Goal: Transaction & Acquisition: Purchase product/service

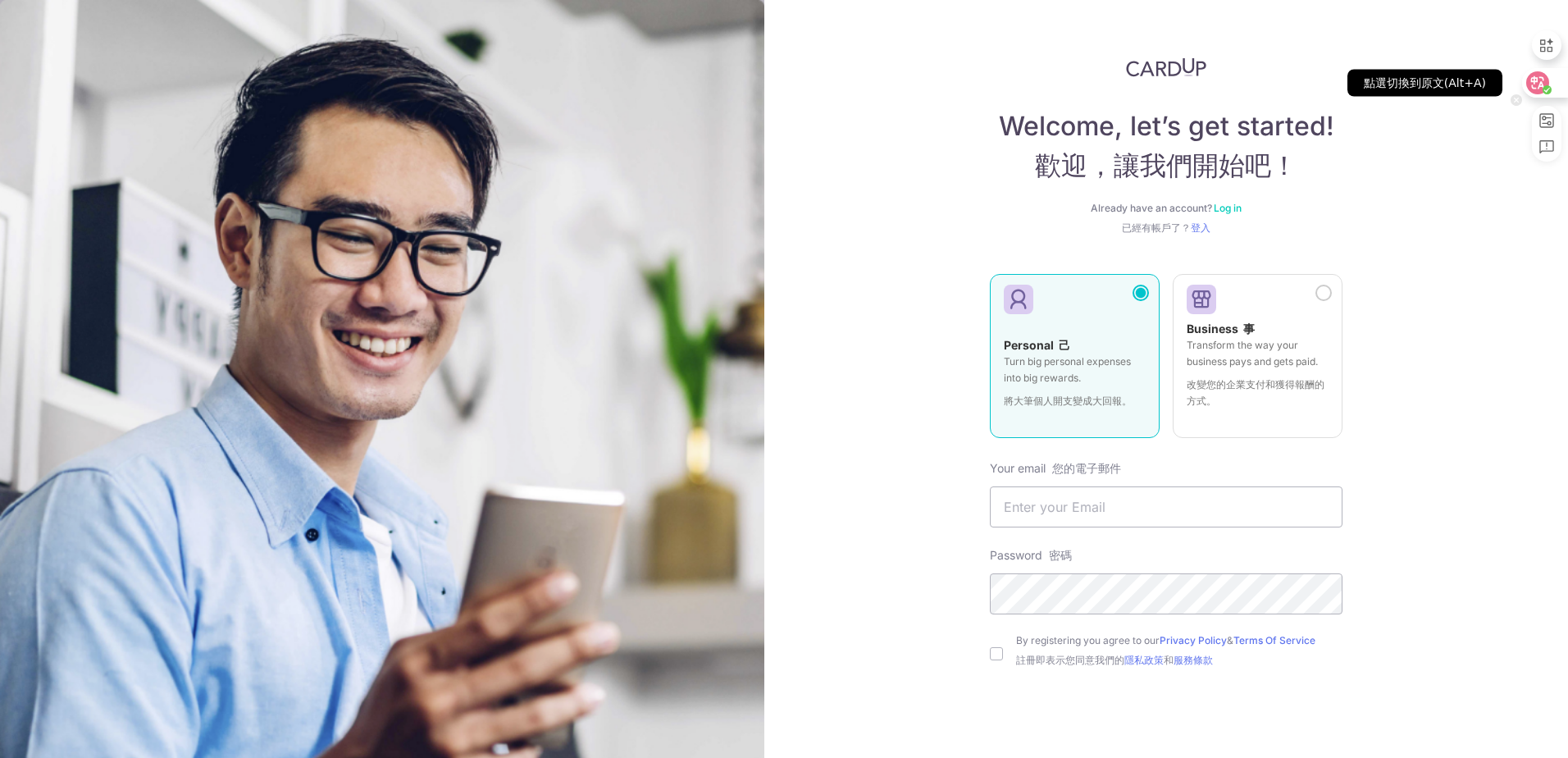
click at [1541, 92] on icon at bounding box center [1538, 82] width 23 height 23
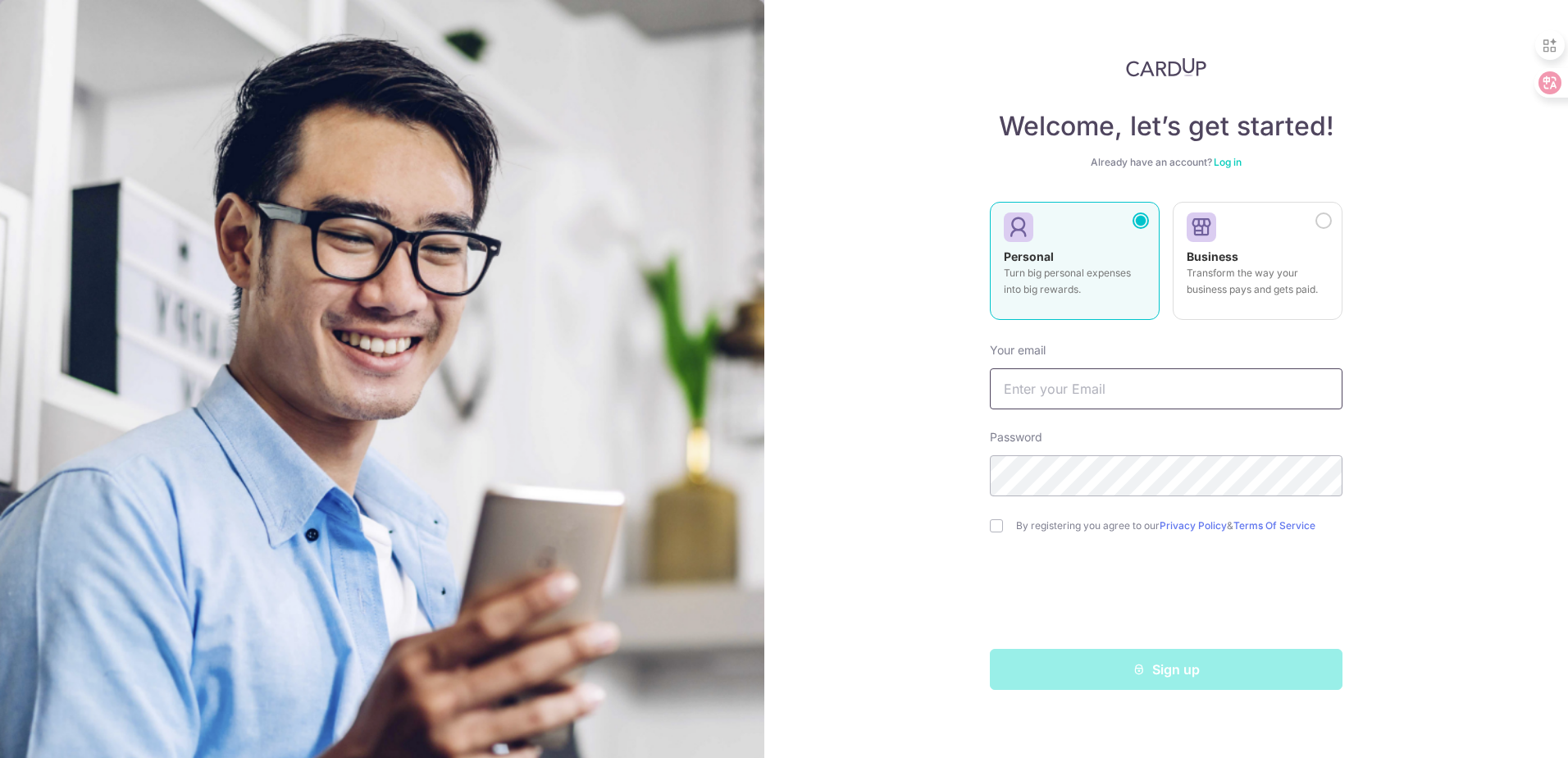
click at [1063, 387] on input "text" at bounding box center [1166, 389] width 353 height 41
type input "[EMAIL_ADDRESS][DOMAIN_NAME]"
click at [996, 519] on input "checkbox" at bounding box center [997, 525] width 13 height 13
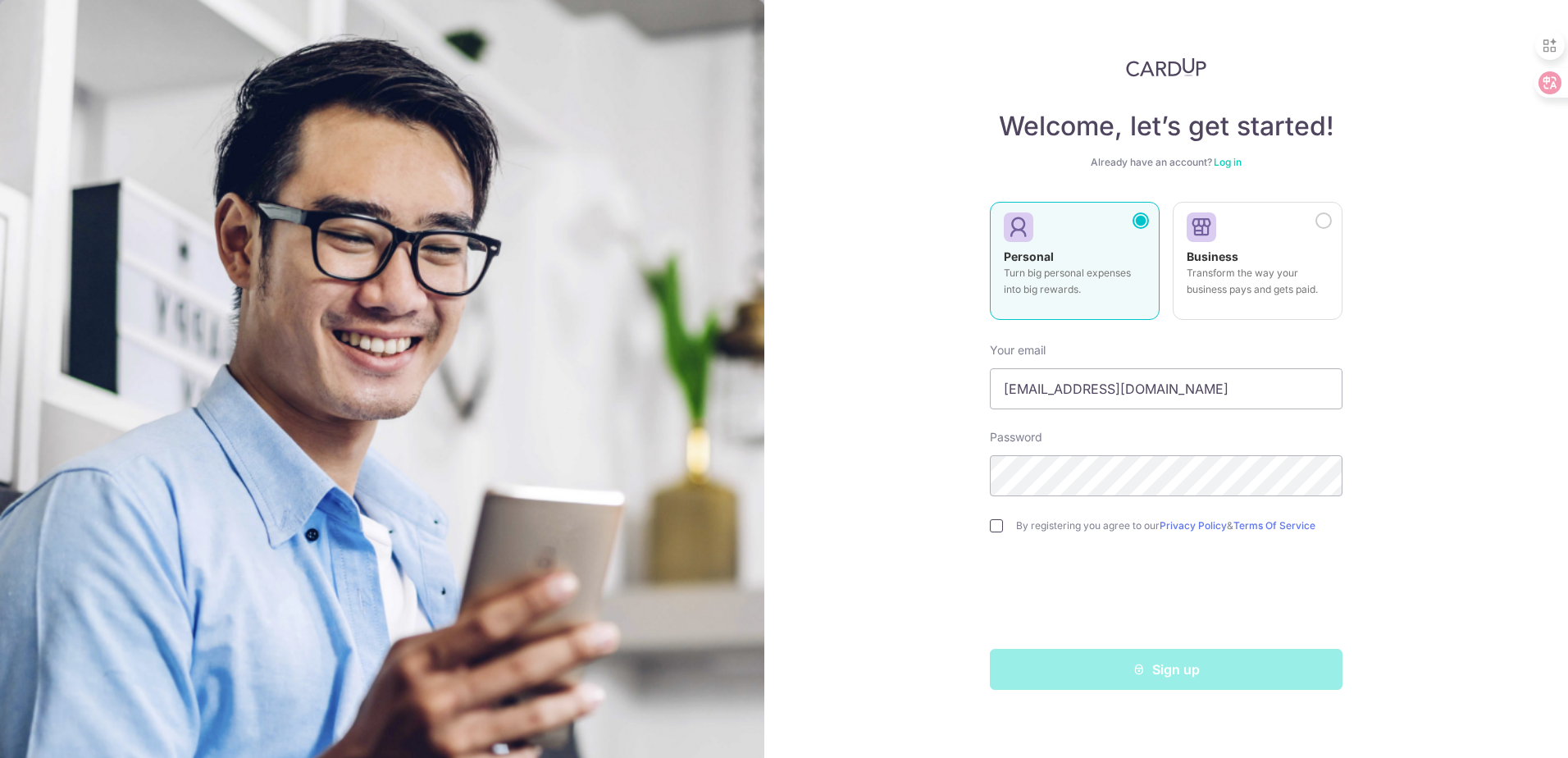
checkbox input "true"
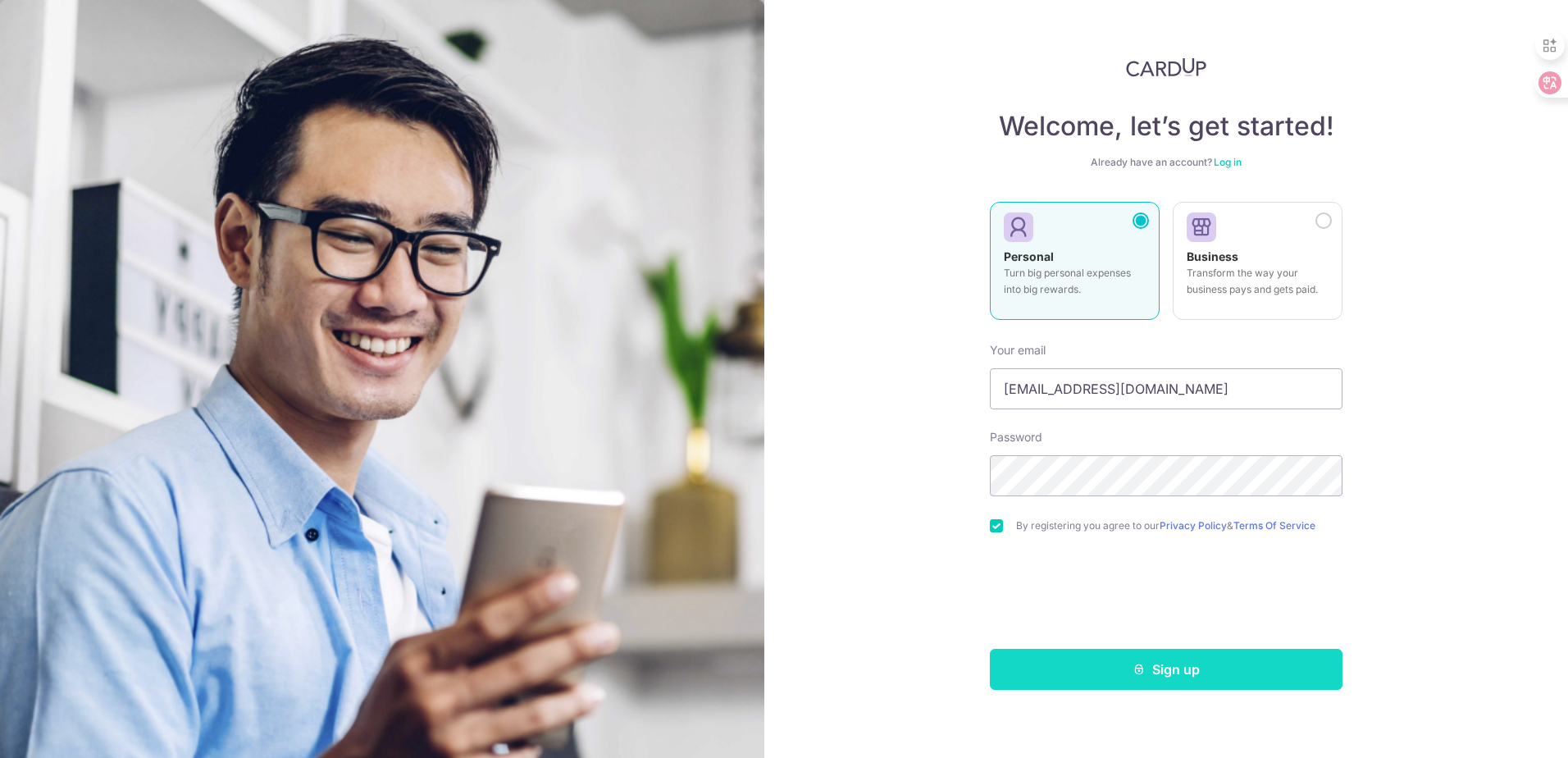
click at [1123, 663] on button "Sign up" at bounding box center [1166, 669] width 353 height 41
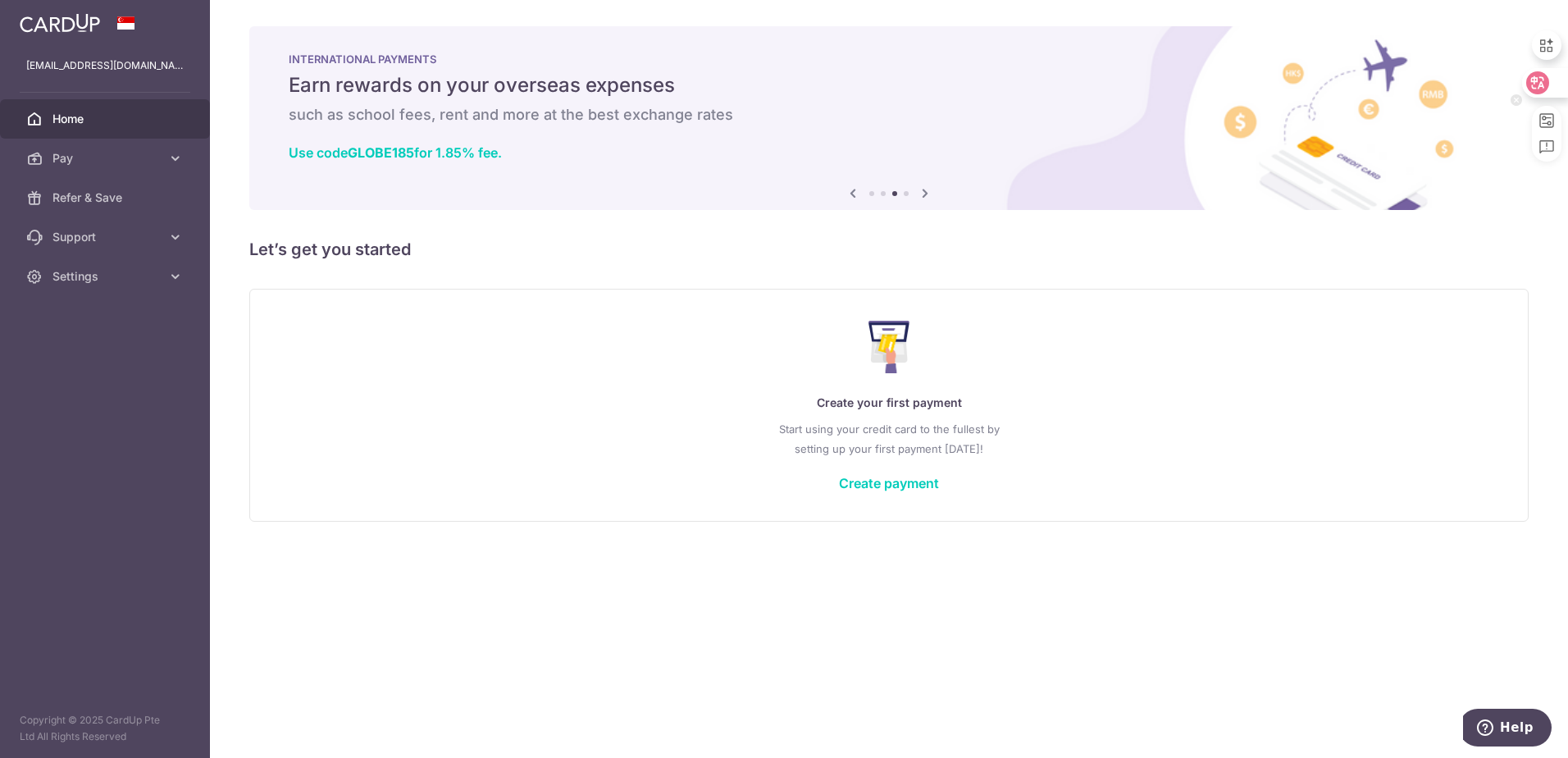
click at [1544, 90] on icon at bounding box center [1538, 82] width 17 height 16
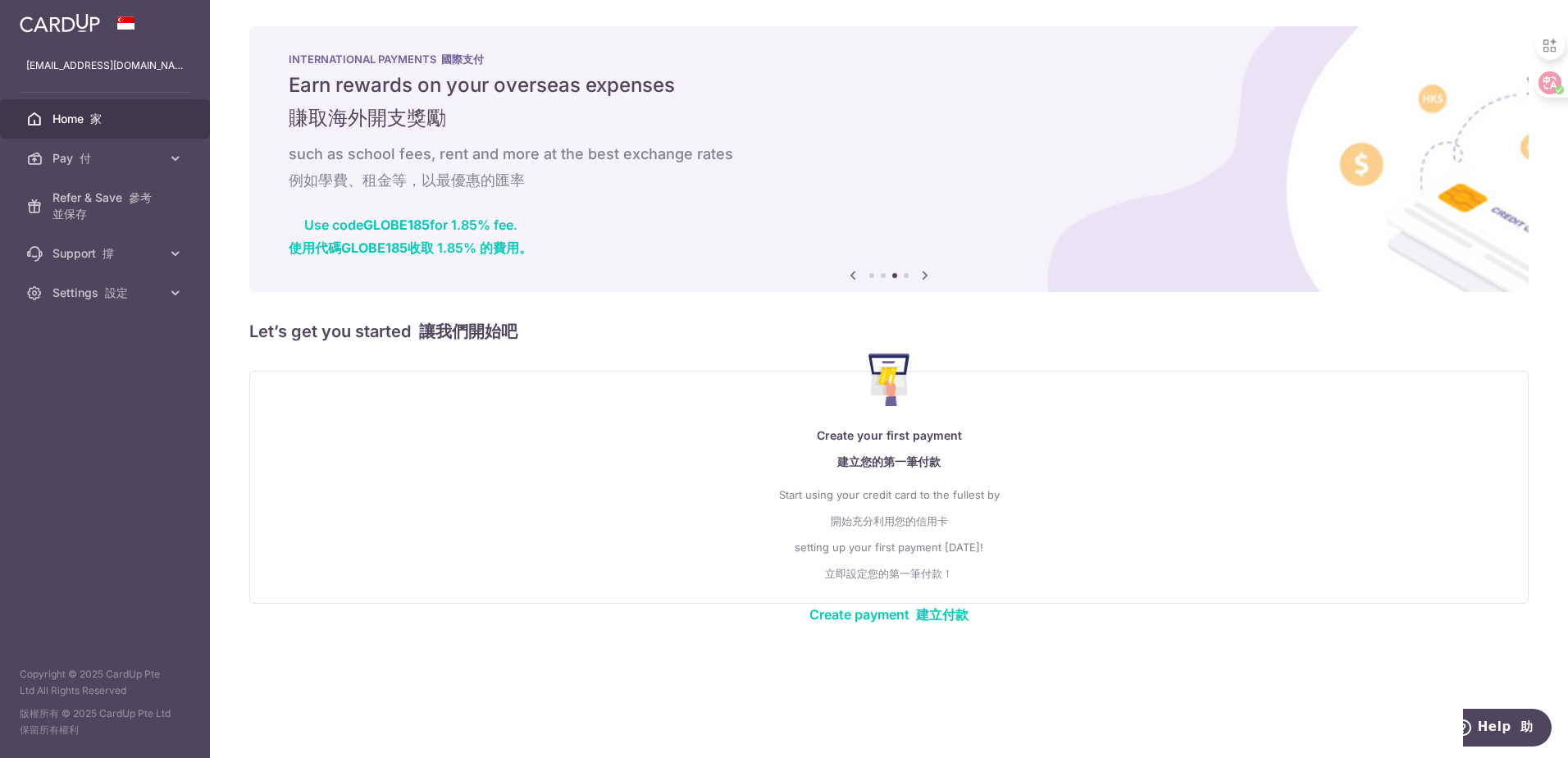
click at [856, 284] on icon at bounding box center [853, 275] width 19 height 20
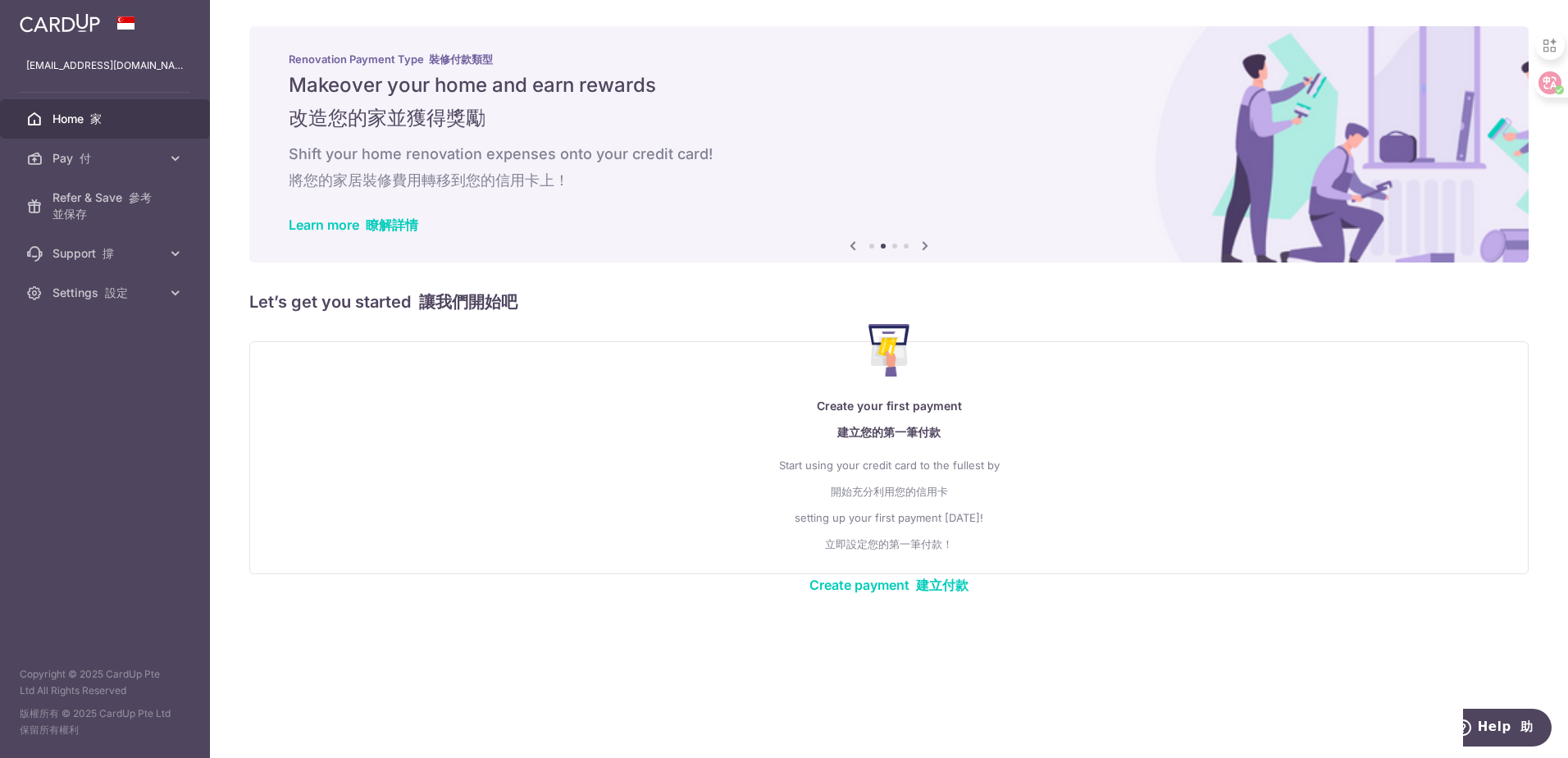
click at [856, 284] on div "× Pause Schedule Pause all future payments in this series Pause just this one p…" at bounding box center [889, 379] width 1358 height 758
click at [847, 245] on icon at bounding box center [853, 246] width 19 height 20
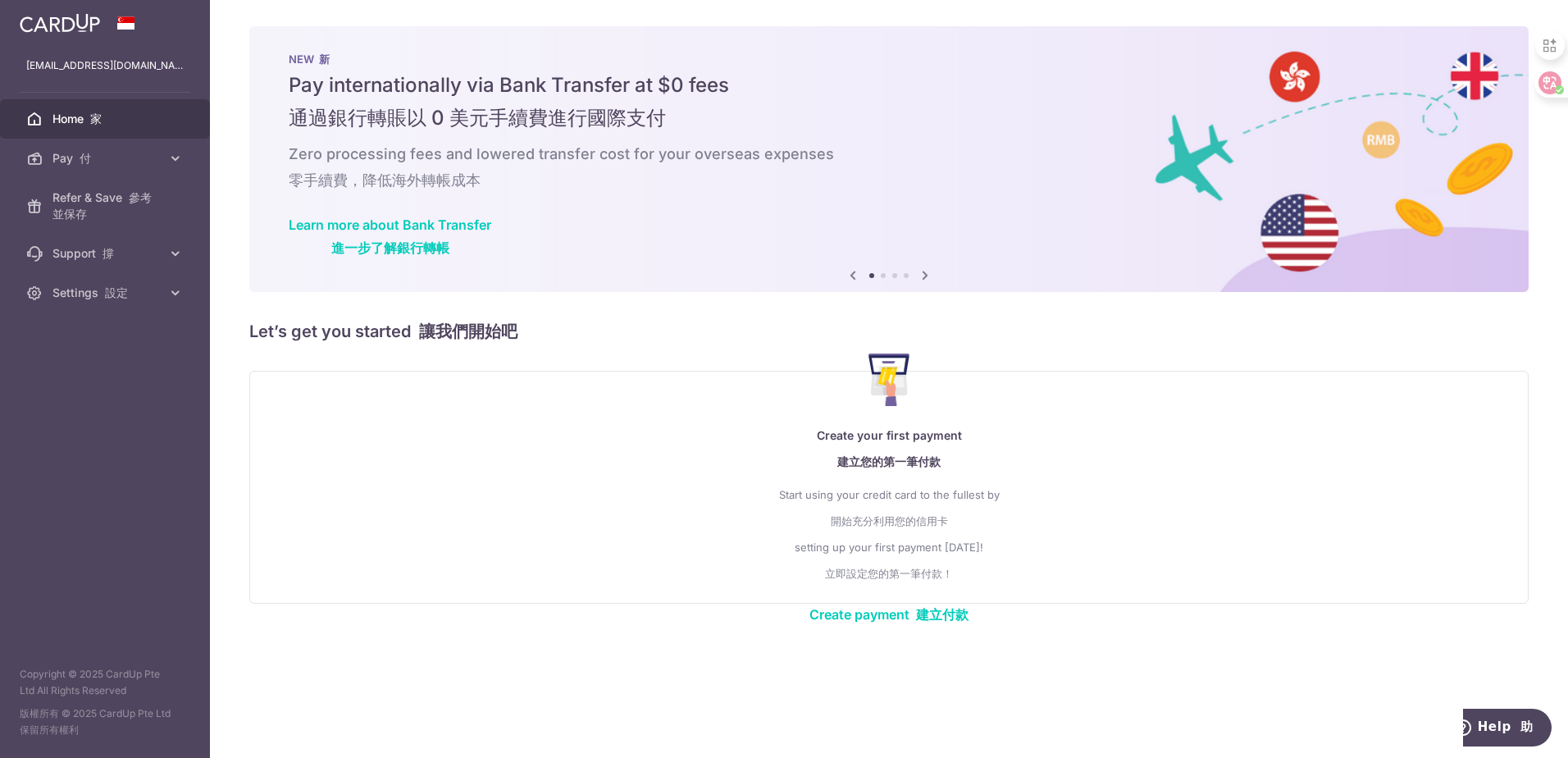
click at [847, 245] on div "Learn more about Bank Transfer 進一步了解銀行轉帳" at bounding box center [889, 239] width 1201 height 46
click at [851, 274] on icon at bounding box center [853, 275] width 19 height 20
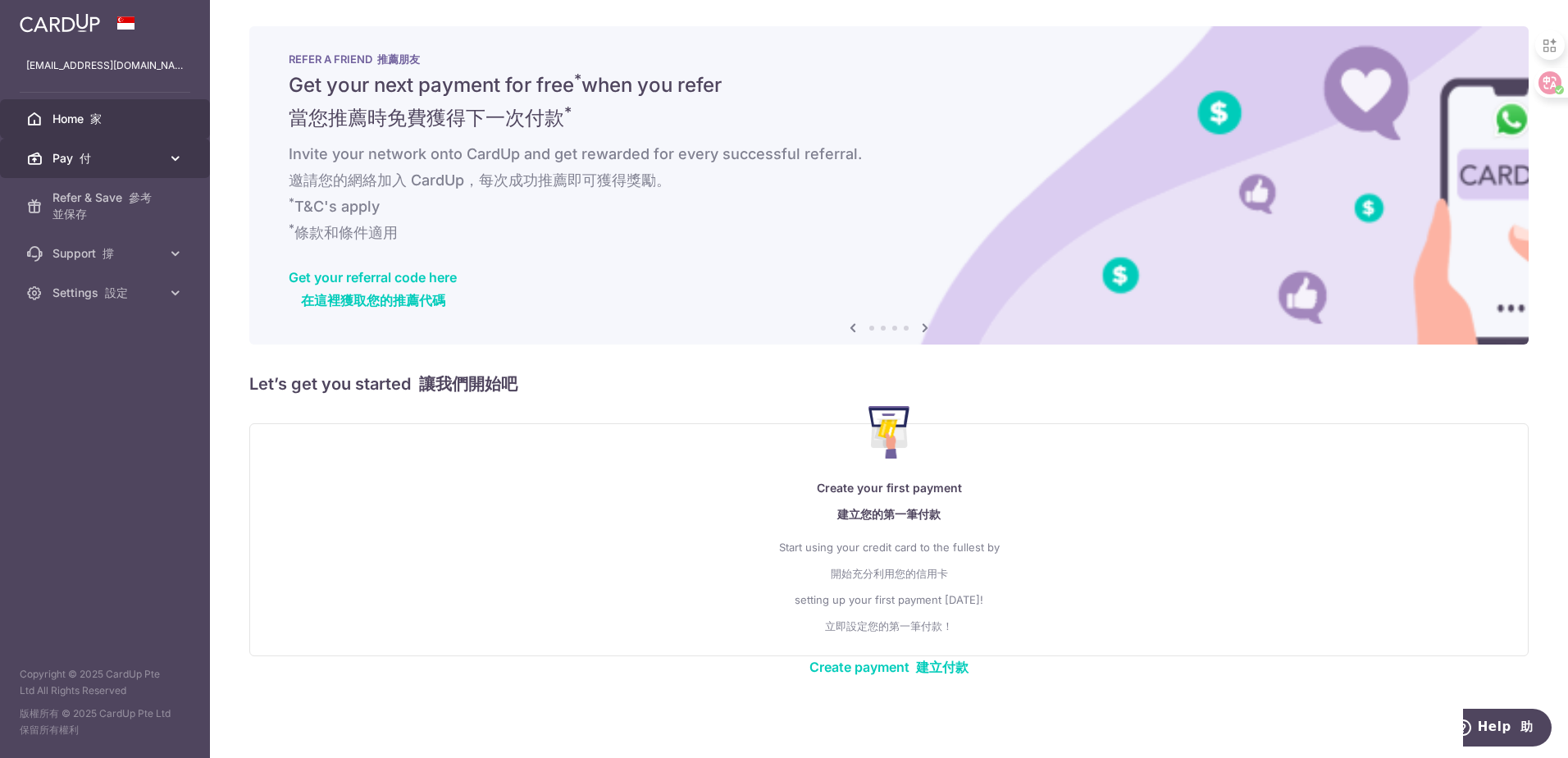
click at [158, 159] on span "Pay 付" at bounding box center [106, 159] width 108 height 16
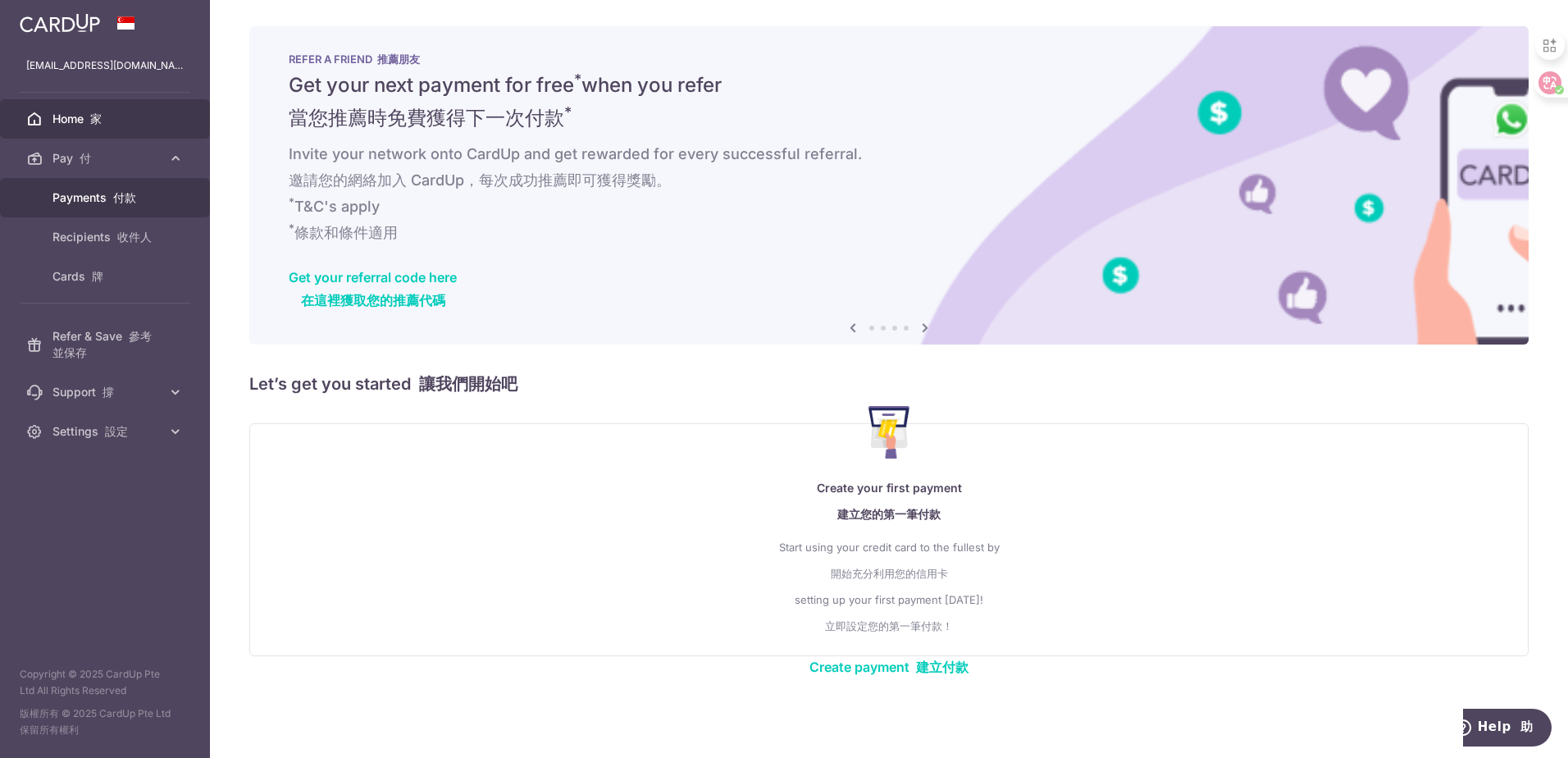
click at [128, 191] on font "付款" at bounding box center [124, 197] width 23 height 14
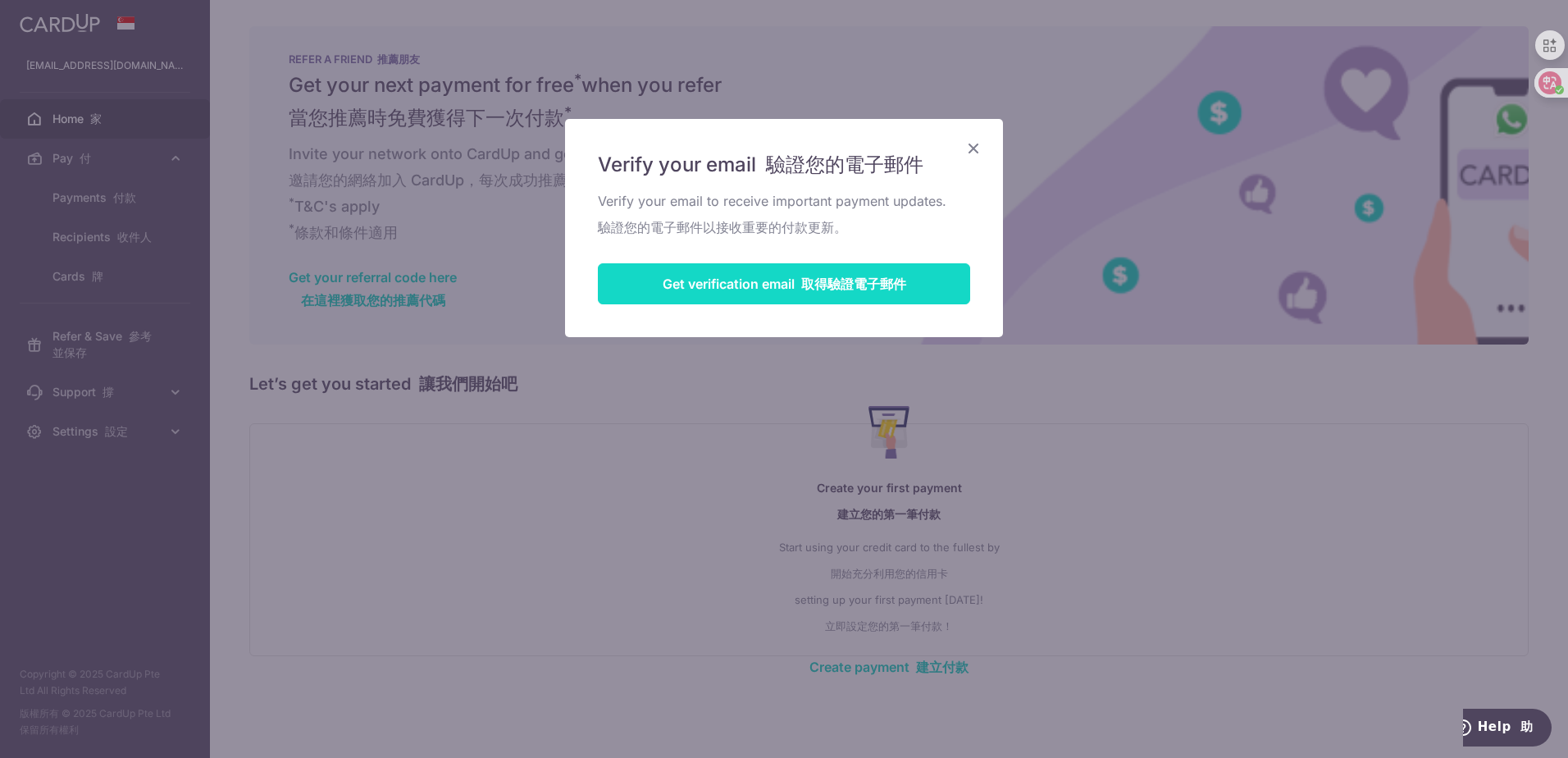
click at [783, 291] on button "Get verification email 取得驗證電子郵件" at bounding box center [784, 283] width 372 height 41
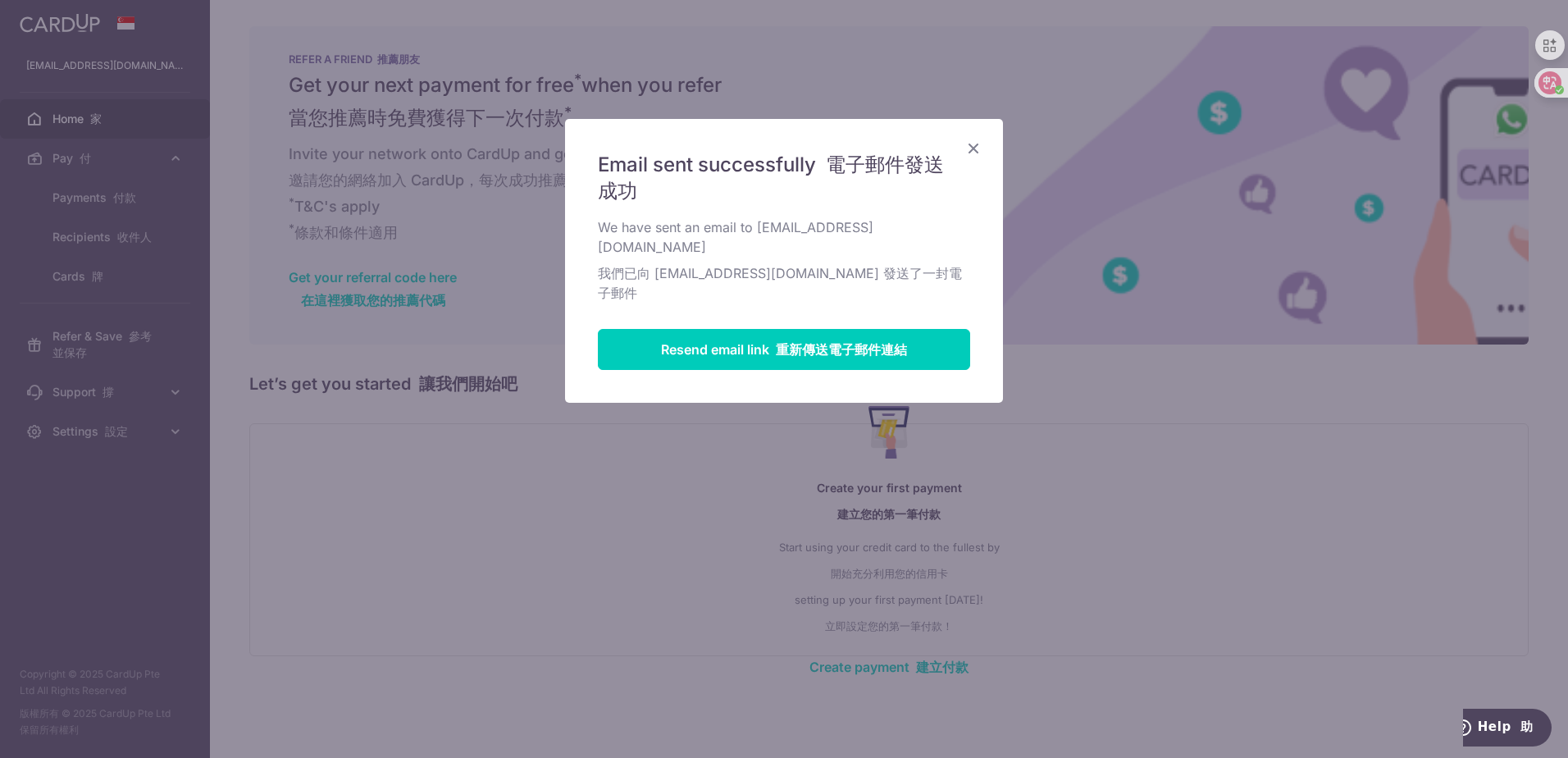
click at [973, 150] on icon "Close" at bounding box center [973, 148] width 19 height 20
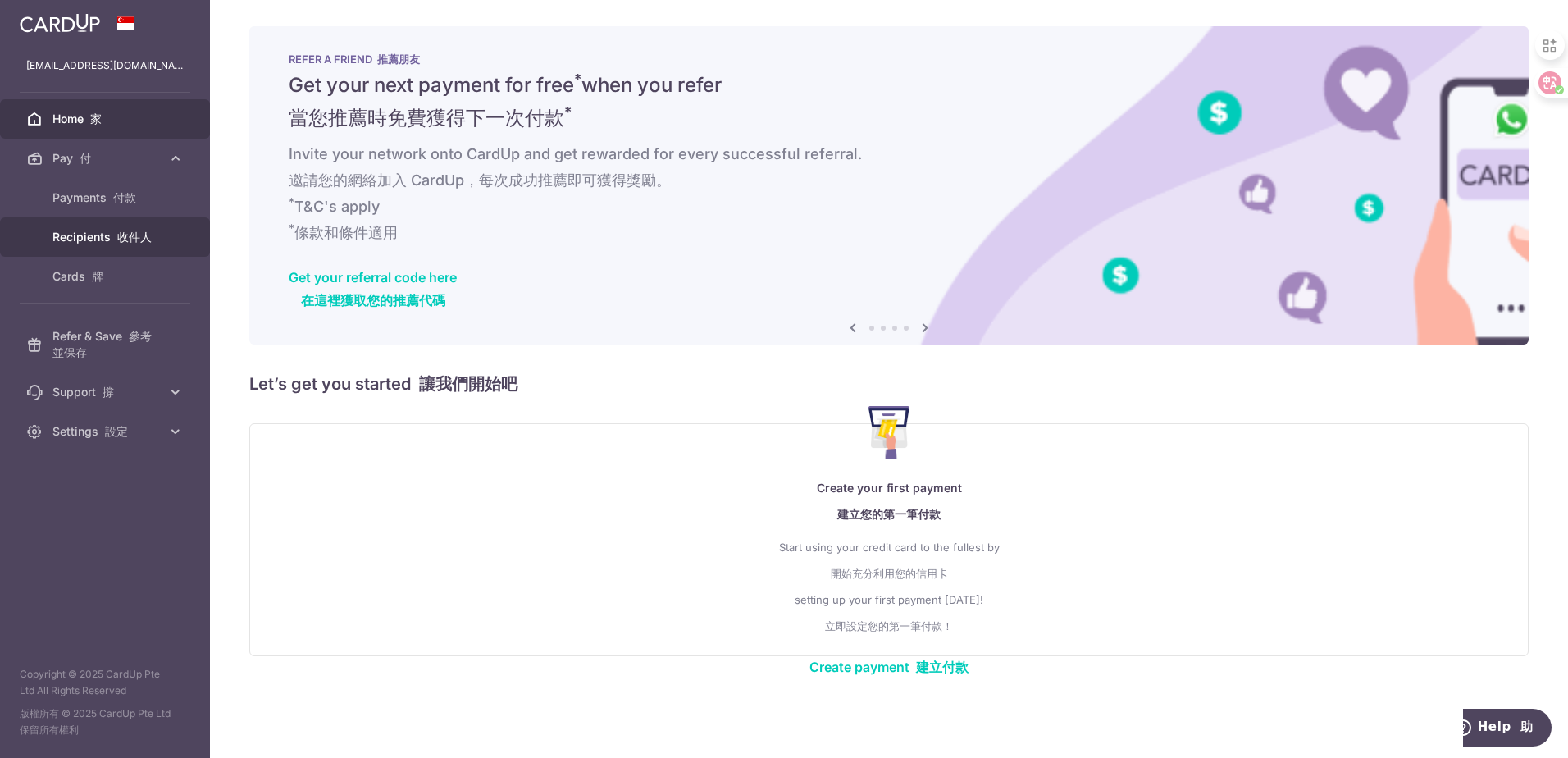
click at [102, 241] on span "Recipients 收件人" at bounding box center [106, 237] width 108 height 16
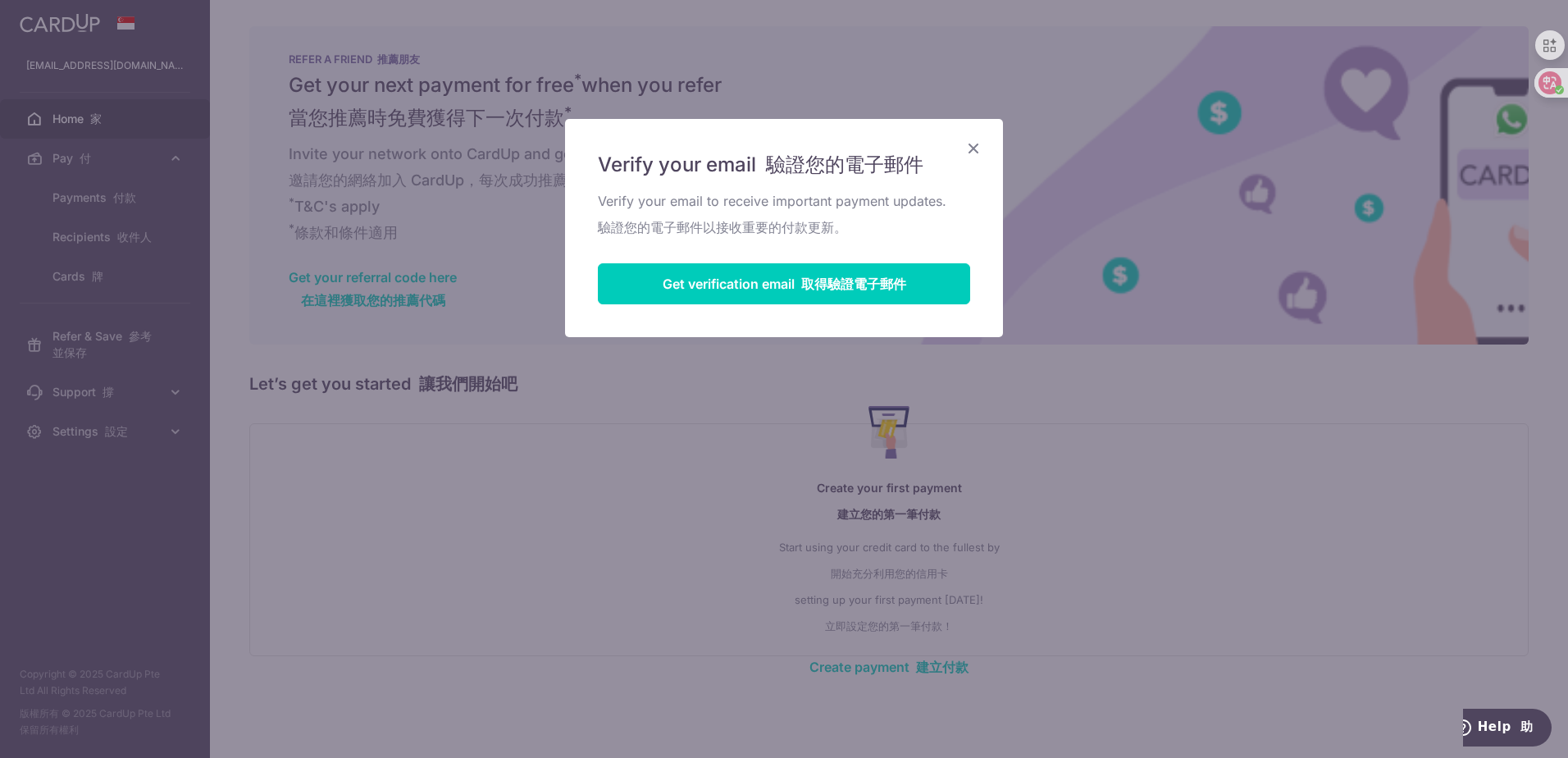
click at [978, 145] on icon "Close" at bounding box center [973, 148] width 19 height 20
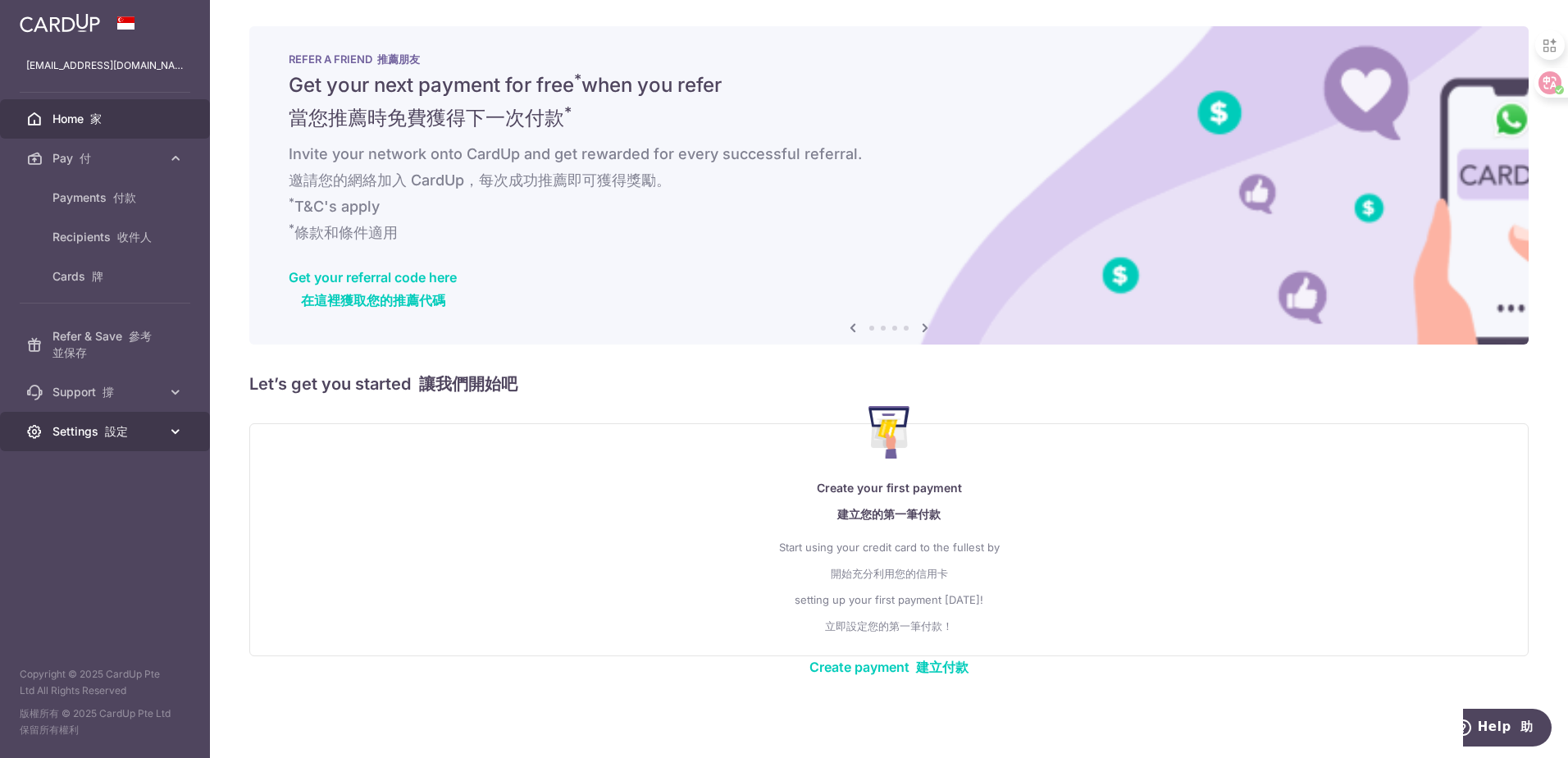
click at [122, 429] on font "設定" at bounding box center [116, 430] width 23 height 14
click at [77, 502] on span "Logout 登出" at bounding box center [106, 510] width 108 height 16
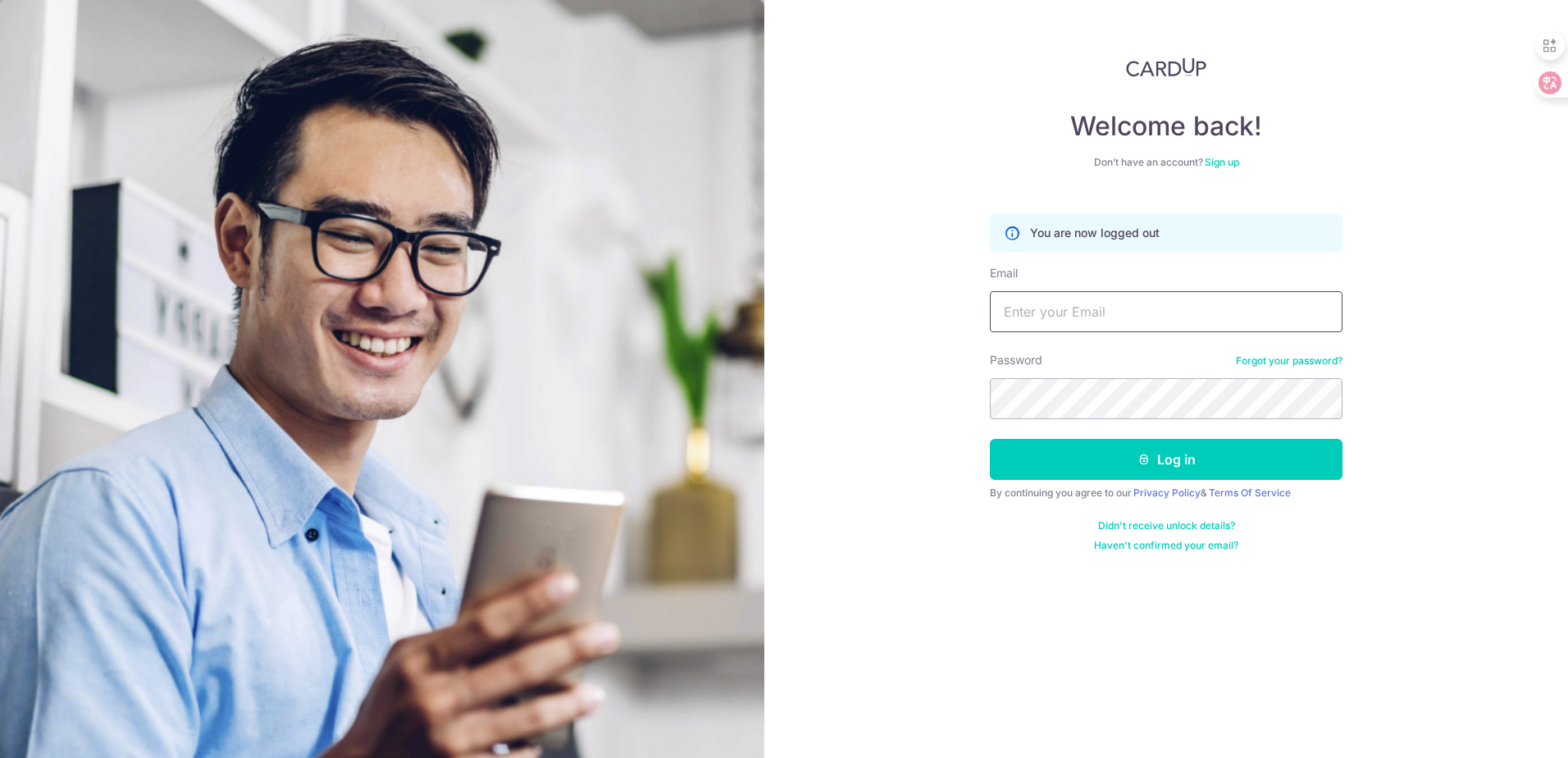
click at [1033, 313] on input "Email" at bounding box center [1166, 312] width 353 height 41
type input "[EMAIL_ADDRESS][DOMAIN_NAME]"
click at [990, 439] on button "Log in" at bounding box center [1166, 459] width 353 height 41
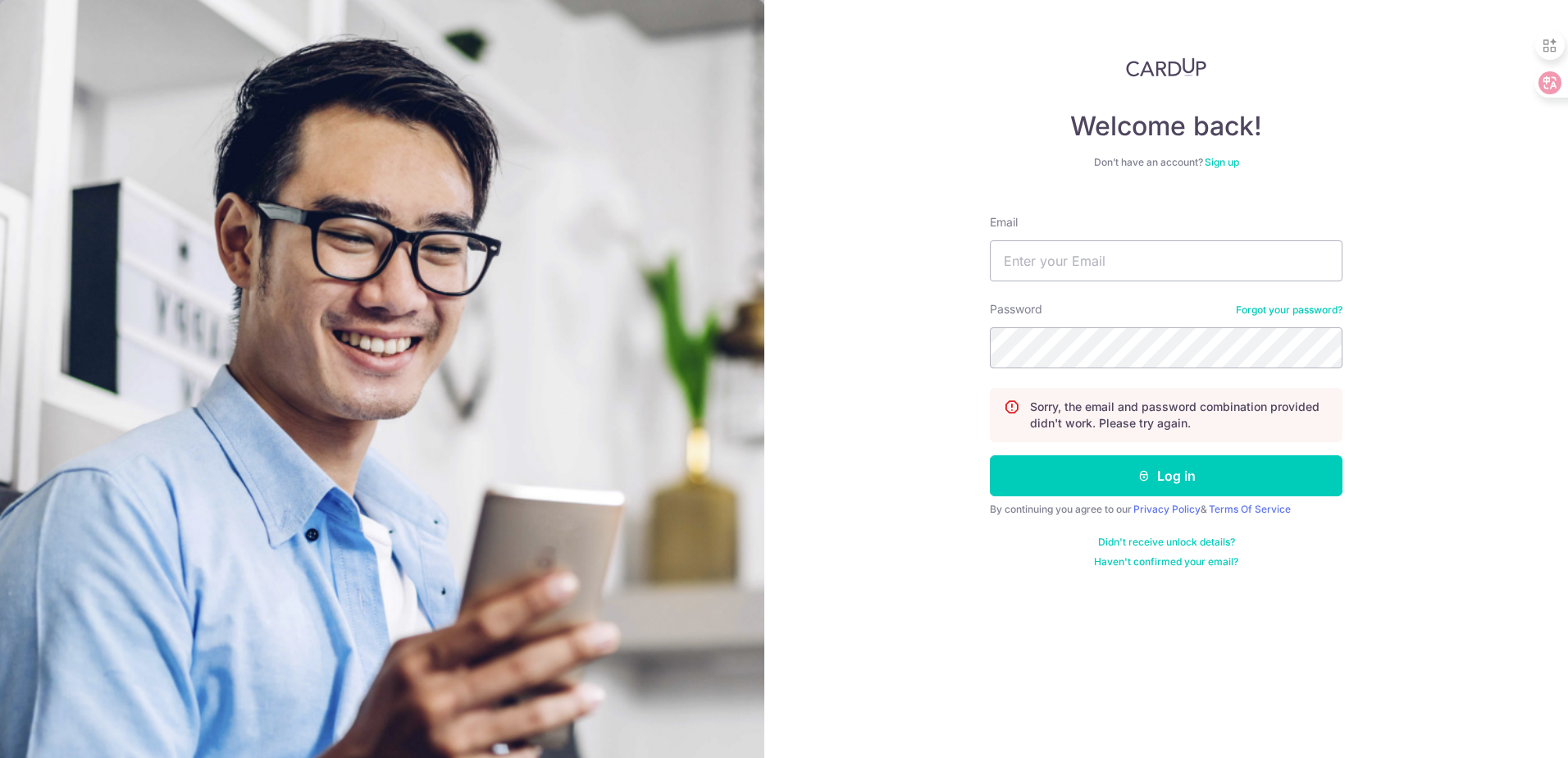
click at [1160, 292] on form "Email Password Forgot your password? Sorry, the email and password combination …" at bounding box center [1166, 385] width 353 height 367
click at [1123, 273] on input "Email" at bounding box center [1166, 260] width 353 height 41
click at [1123, 265] on input "Email" at bounding box center [1166, 260] width 353 height 41
type input "[EMAIL_ADDRESS][DOMAIN_NAME]"
click at [990, 455] on button "Log in" at bounding box center [1166, 475] width 353 height 41
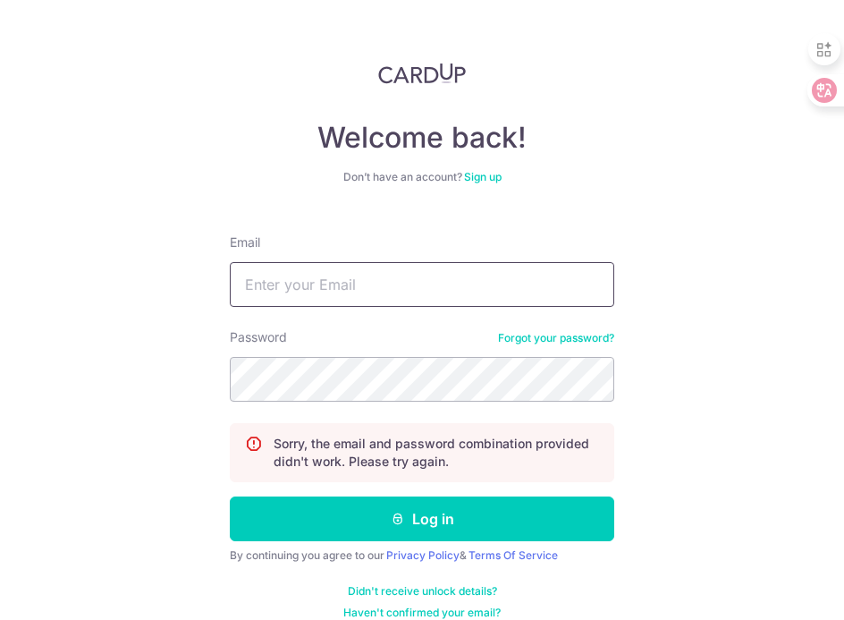
drag, startPoint x: 353, startPoint y: 282, endPoint x: 371, endPoint y: 282, distance: 17.9
click at [353, 282] on input "Email" at bounding box center [422, 284] width 385 height 45
type input "[EMAIL_ADDRESS][DOMAIN_NAME]"
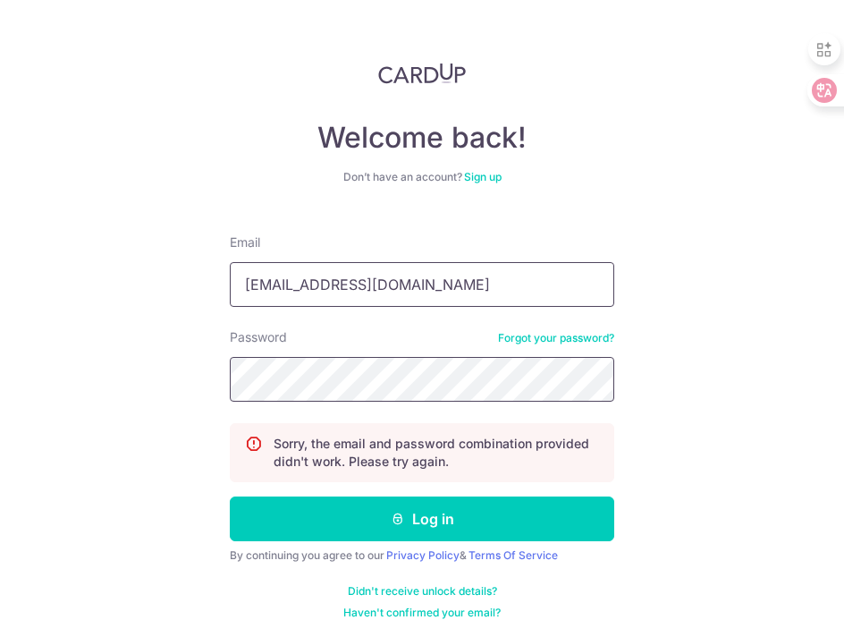
click at [230, 496] on button "Log in" at bounding box center [422, 518] width 385 height 45
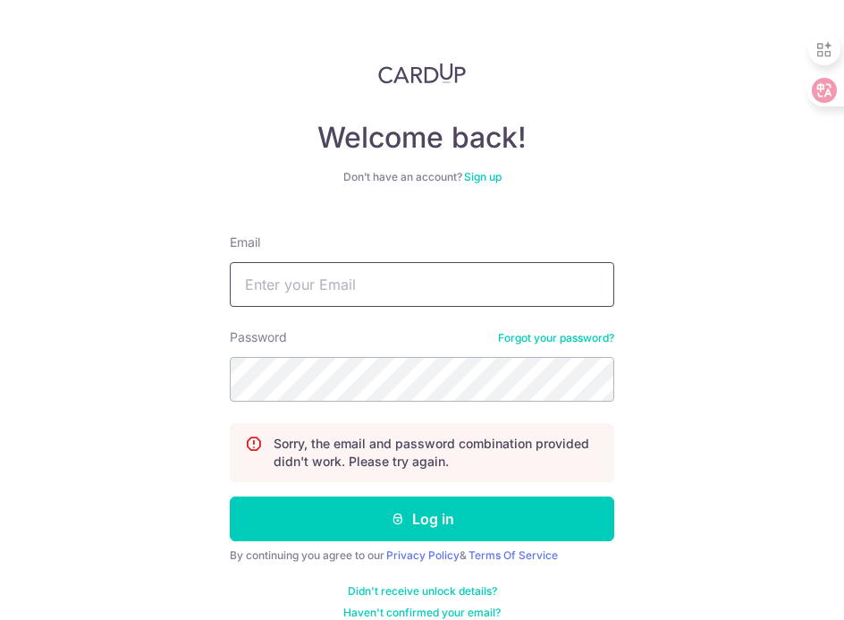
drag, startPoint x: 328, startPoint y: 297, endPoint x: 334, endPoint y: 278, distance: 19.5
click at [328, 297] on input "Email" at bounding box center [422, 284] width 385 height 45
type input "[EMAIL_ADDRESS][DOMAIN_NAME]"
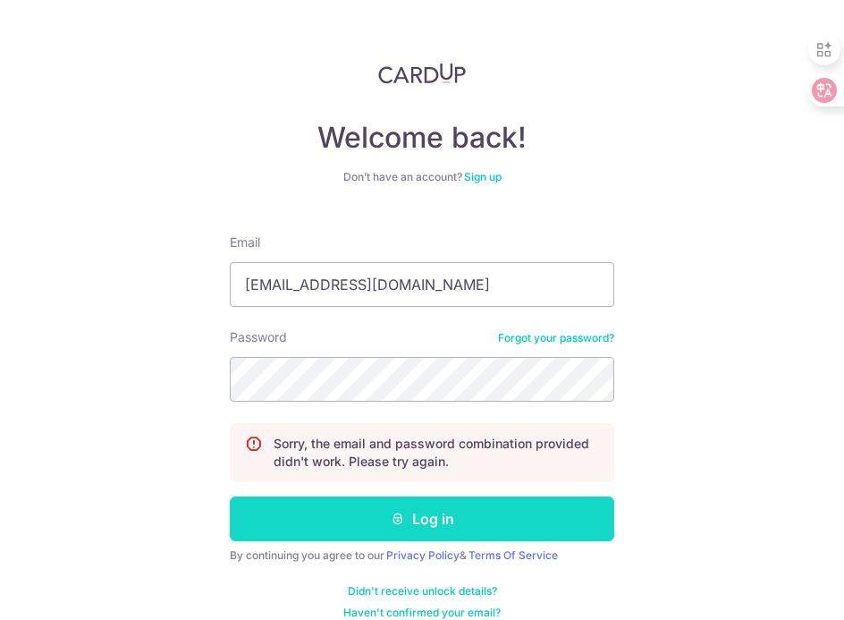
click at [407, 508] on button "Log in" at bounding box center [422, 518] width 385 height 45
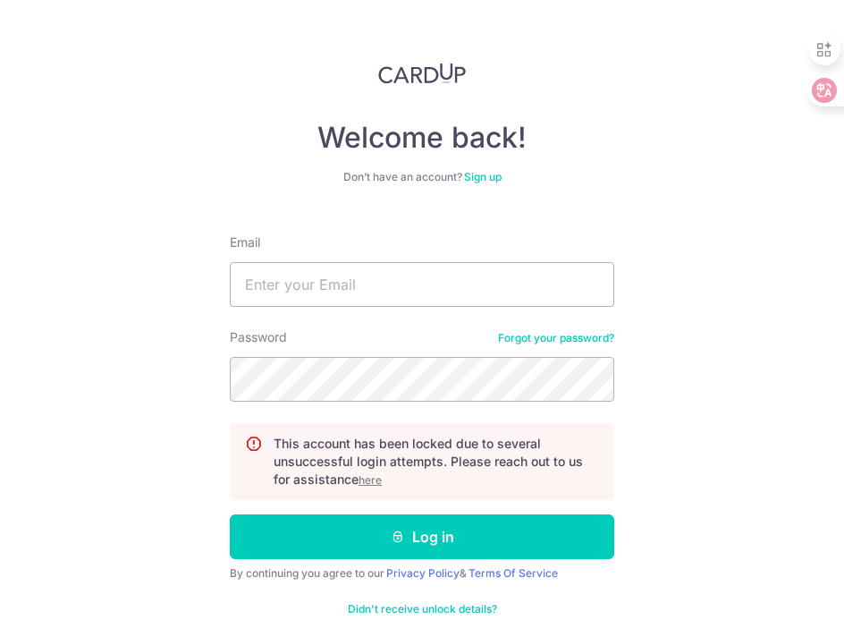
click at [479, 170] on link "Sign up" at bounding box center [483, 176] width 38 height 13
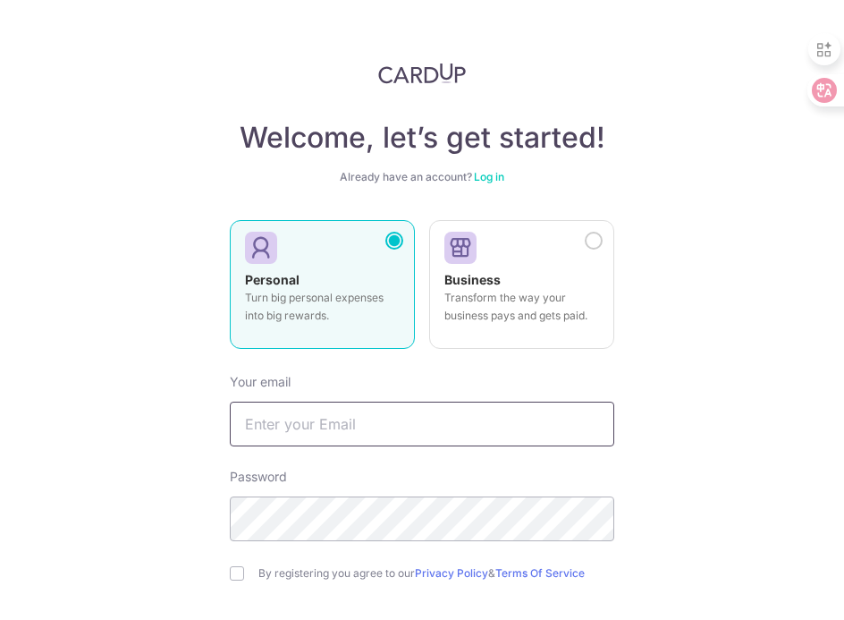
click at [289, 424] on input "text" at bounding box center [422, 424] width 385 height 45
click at [290, 424] on input "text" at bounding box center [422, 424] width 385 height 45
click at [168, 310] on div "Welcome, let’s get started! Already have an account? Log in Personal Turn big p…" at bounding box center [422, 310] width 844 height 620
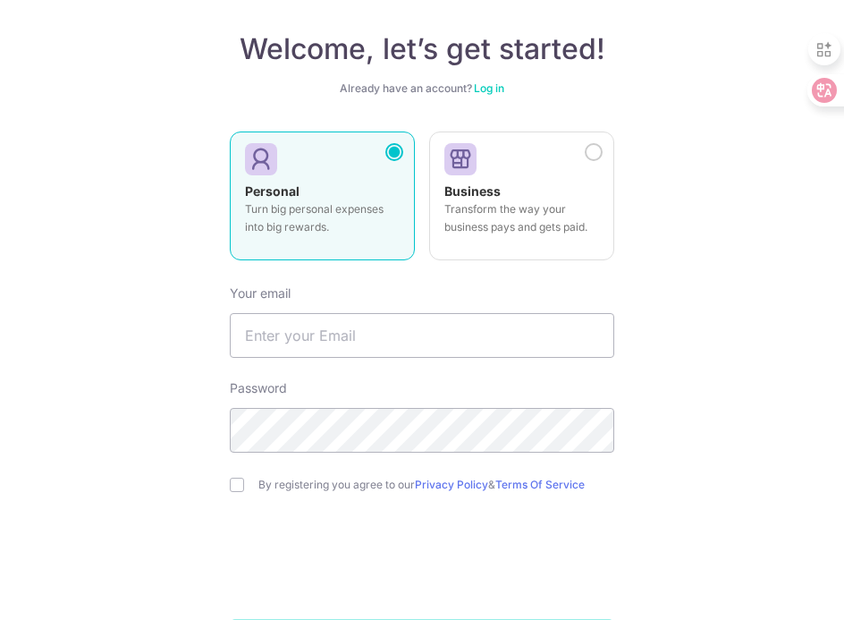
scroll to position [89, 0]
click at [488, 88] on link "Log in" at bounding box center [489, 87] width 30 height 13
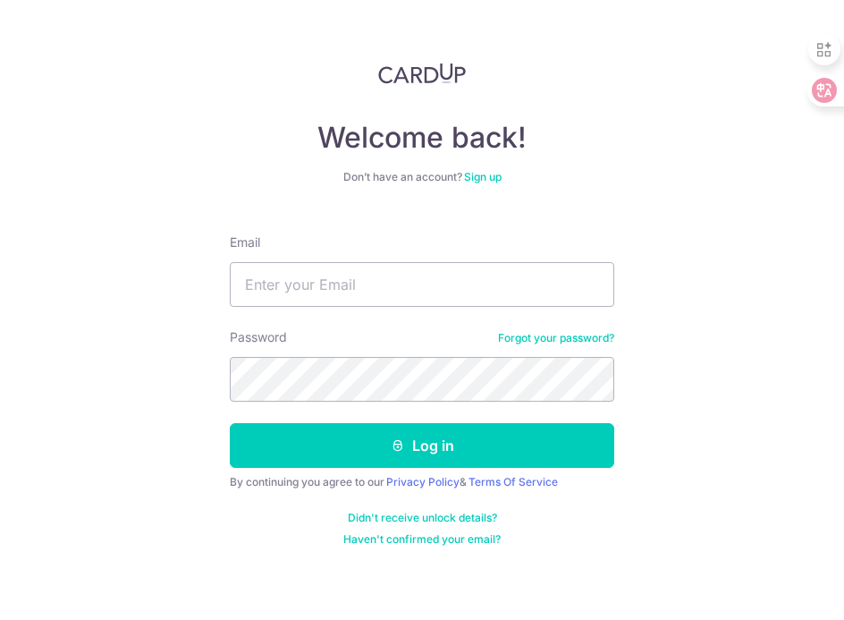
click at [360, 309] on form "Email Password Forgot your password? Log in By continuing you agree to our Priv…" at bounding box center [422, 383] width 385 height 327
click at [320, 283] on input "Email" at bounding box center [422, 284] width 385 height 45
type input "[EMAIL_ADDRESS][DOMAIN_NAME]"
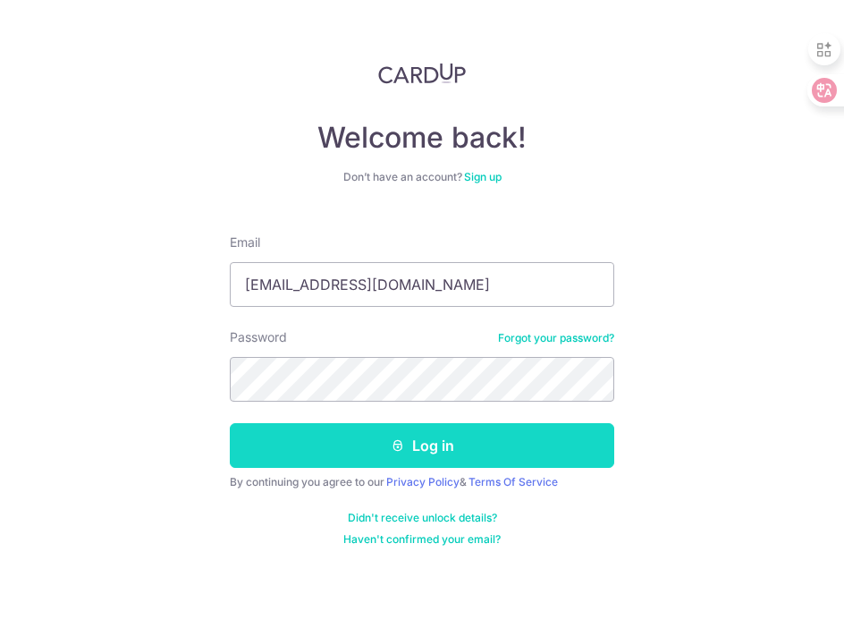
click at [452, 440] on button "Log in" at bounding box center [422, 445] width 385 height 45
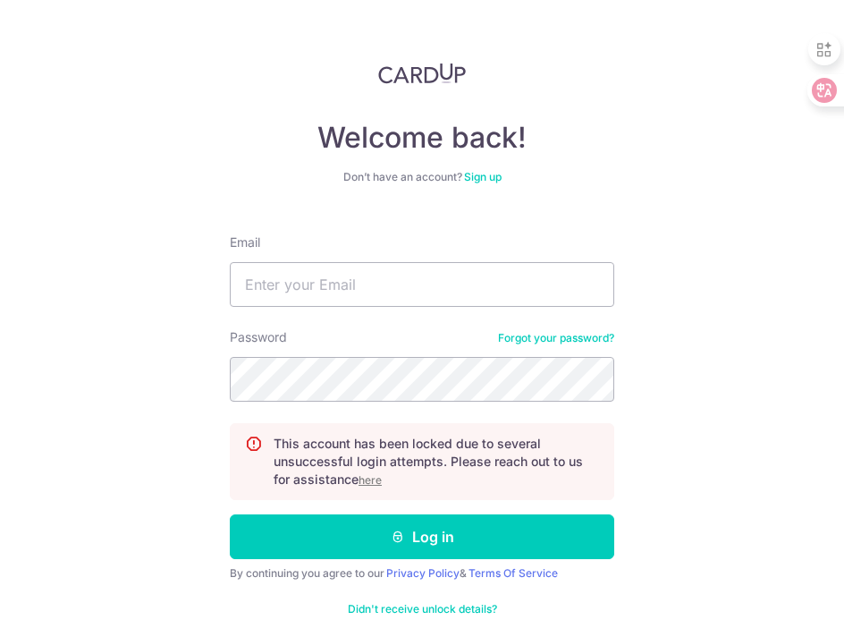
click at [366, 482] on u "here" at bounding box center [370, 479] width 23 height 13
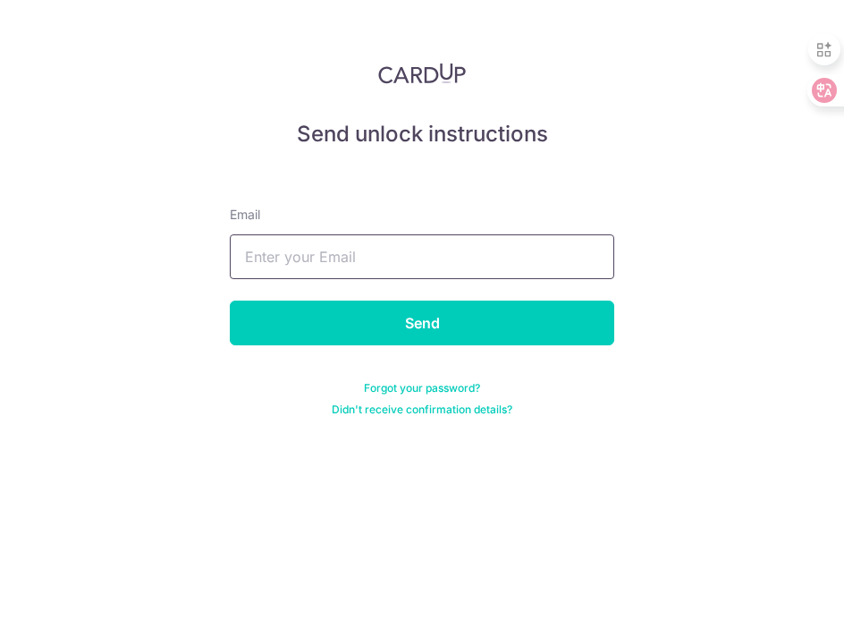
click at [284, 256] on input "text" at bounding box center [422, 256] width 385 height 45
type input "[EMAIL_ADDRESS][DOMAIN_NAME]"
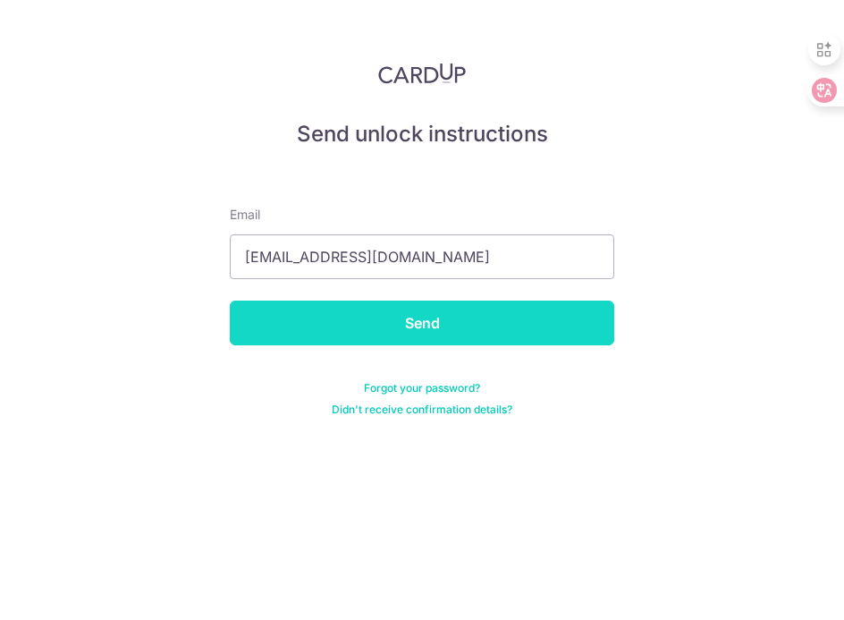
click at [317, 327] on input "Send" at bounding box center [422, 323] width 385 height 45
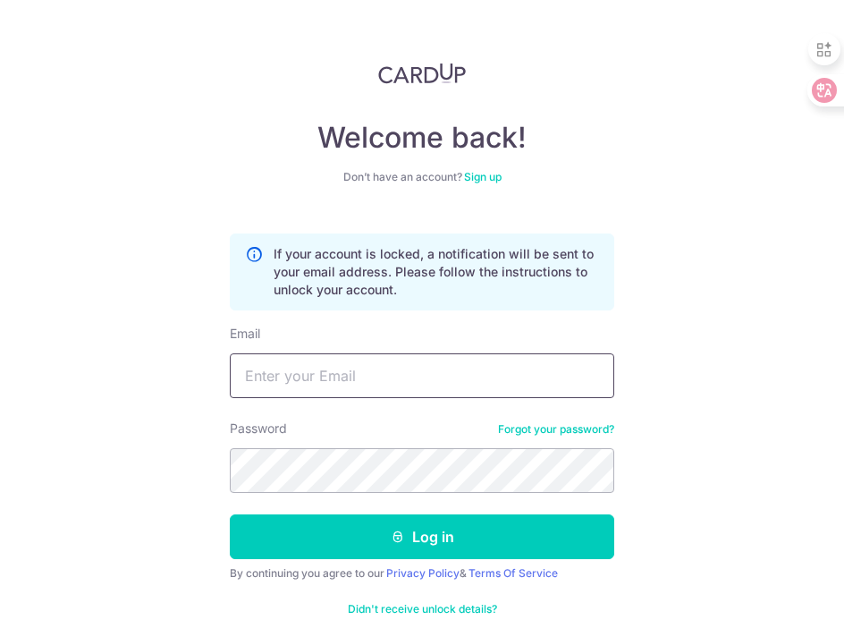
click at [437, 353] on input "Email" at bounding box center [422, 375] width 385 height 45
type input "[EMAIL_ADDRESS][DOMAIN_NAME]"
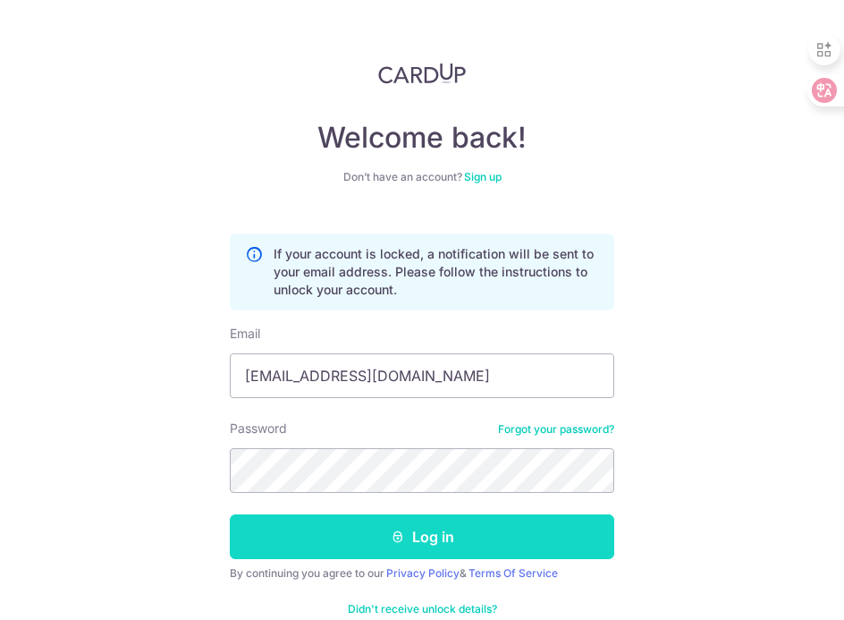
click at [430, 529] on button "Log in" at bounding box center [422, 536] width 385 height 45
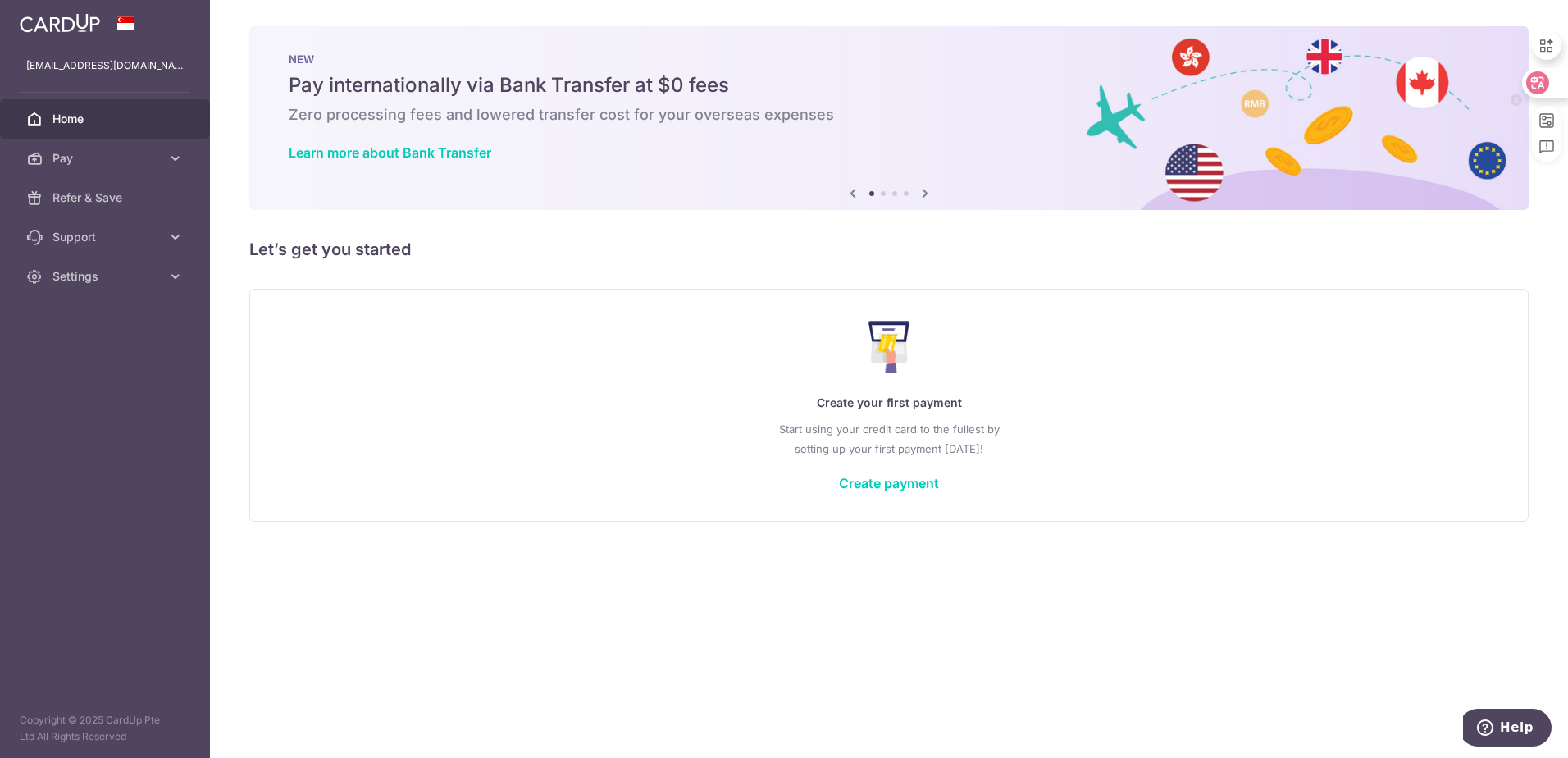
click at [774, 83] on icon at bounding box center [1538, 82] width 23 height 23
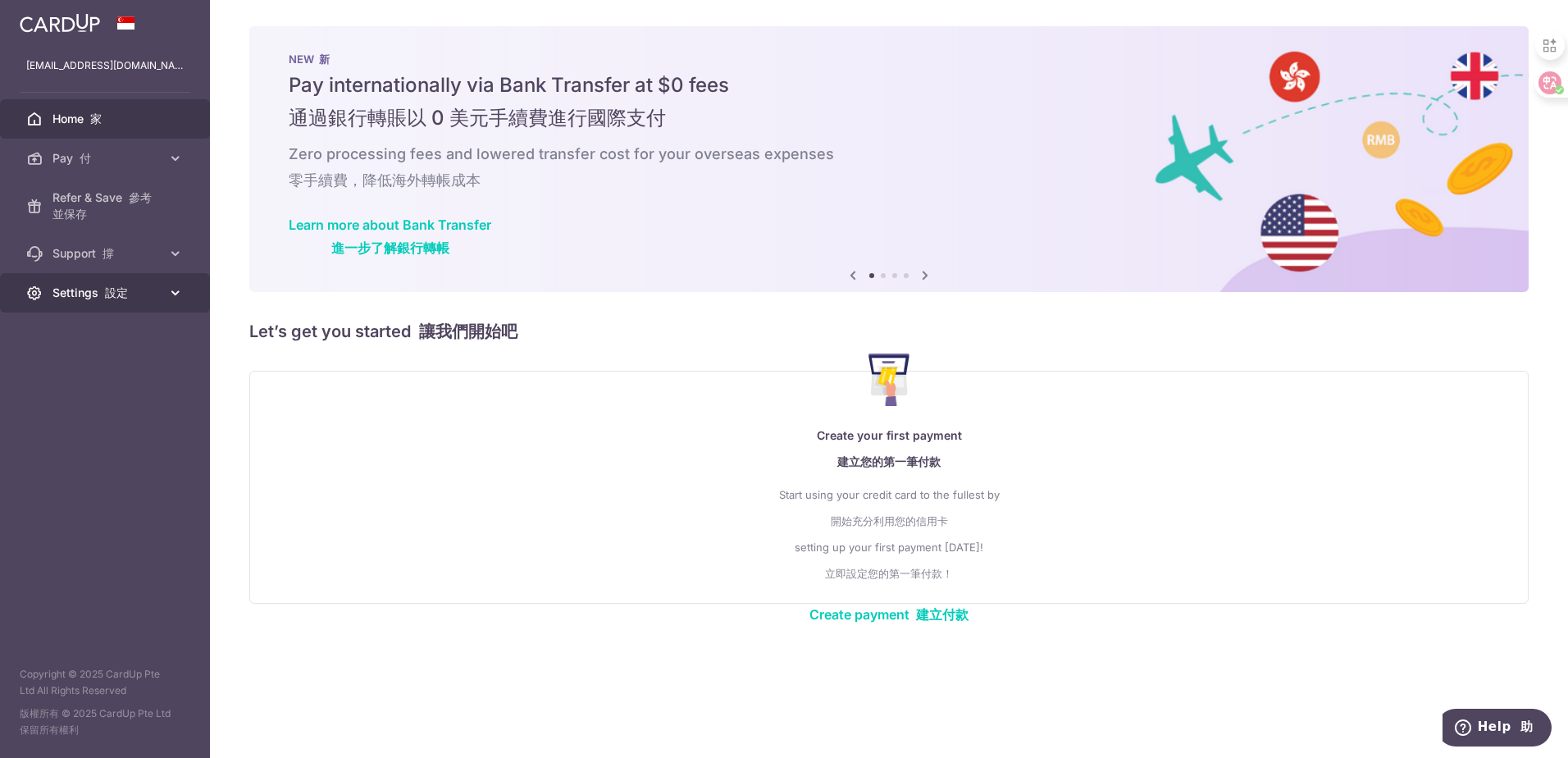
click at [109, 289] on font "設定" at bounding box center [116, 291] width 23 height 14
click at [105, 260] on span "Support 撐" at bounding box center [106, 253] width 108 height 16
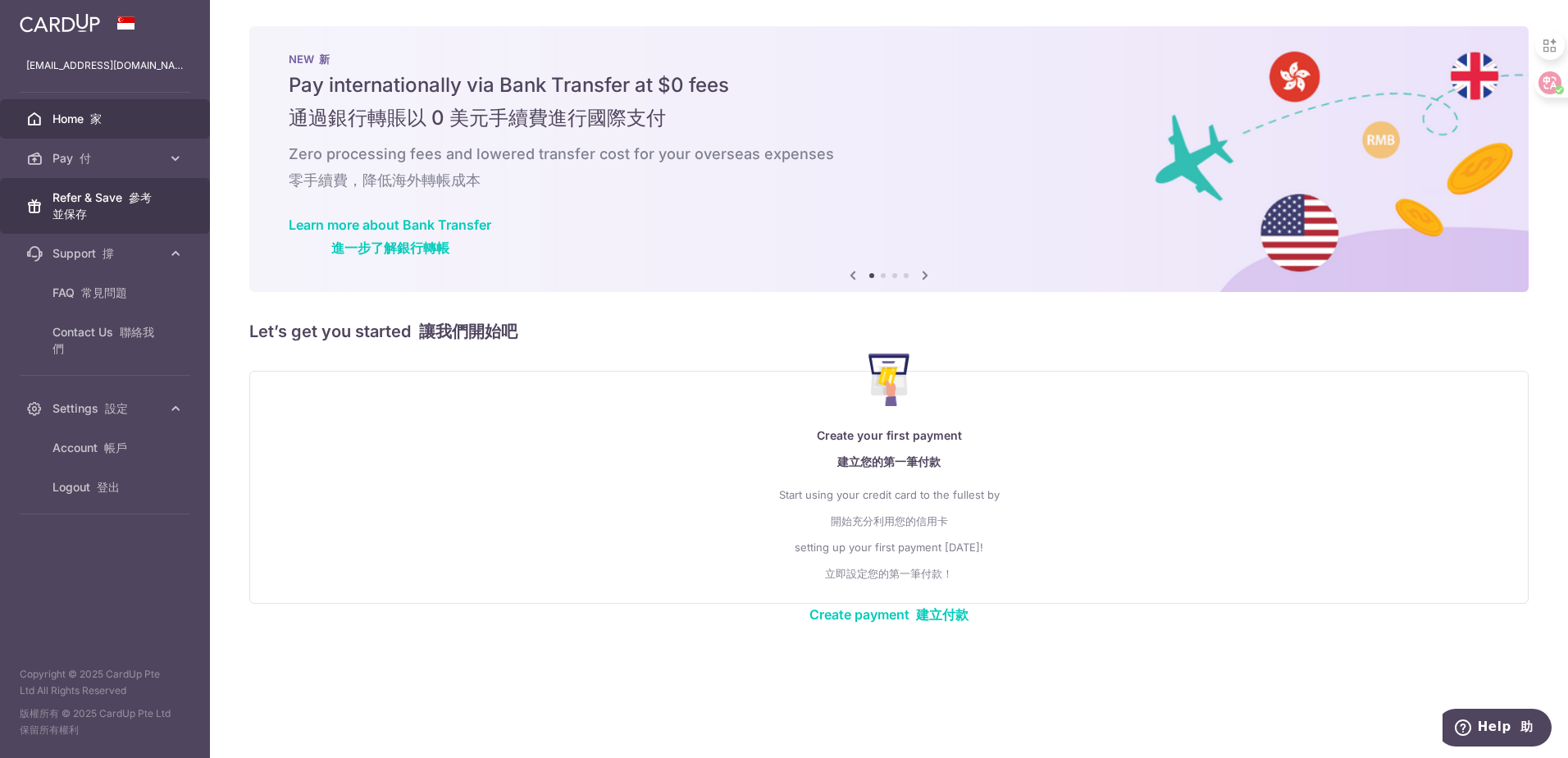
click at [138, 228] on link "Refer & Save 參考並保存" at bounding box center [105, 205] width 210 height 56
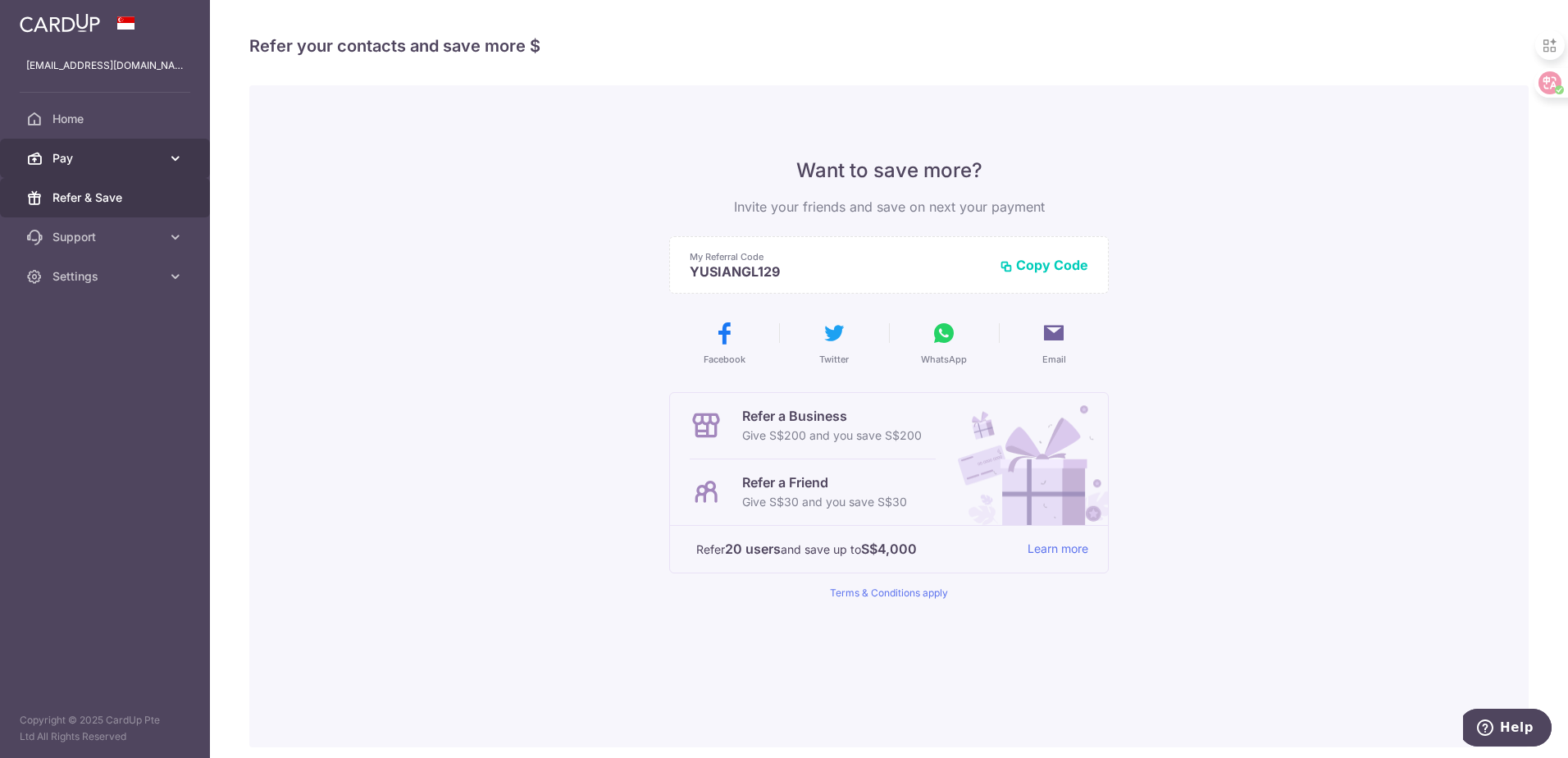
click at [136, 151] on span "Pay" at bounding box center [106, 159] width 108 height 16
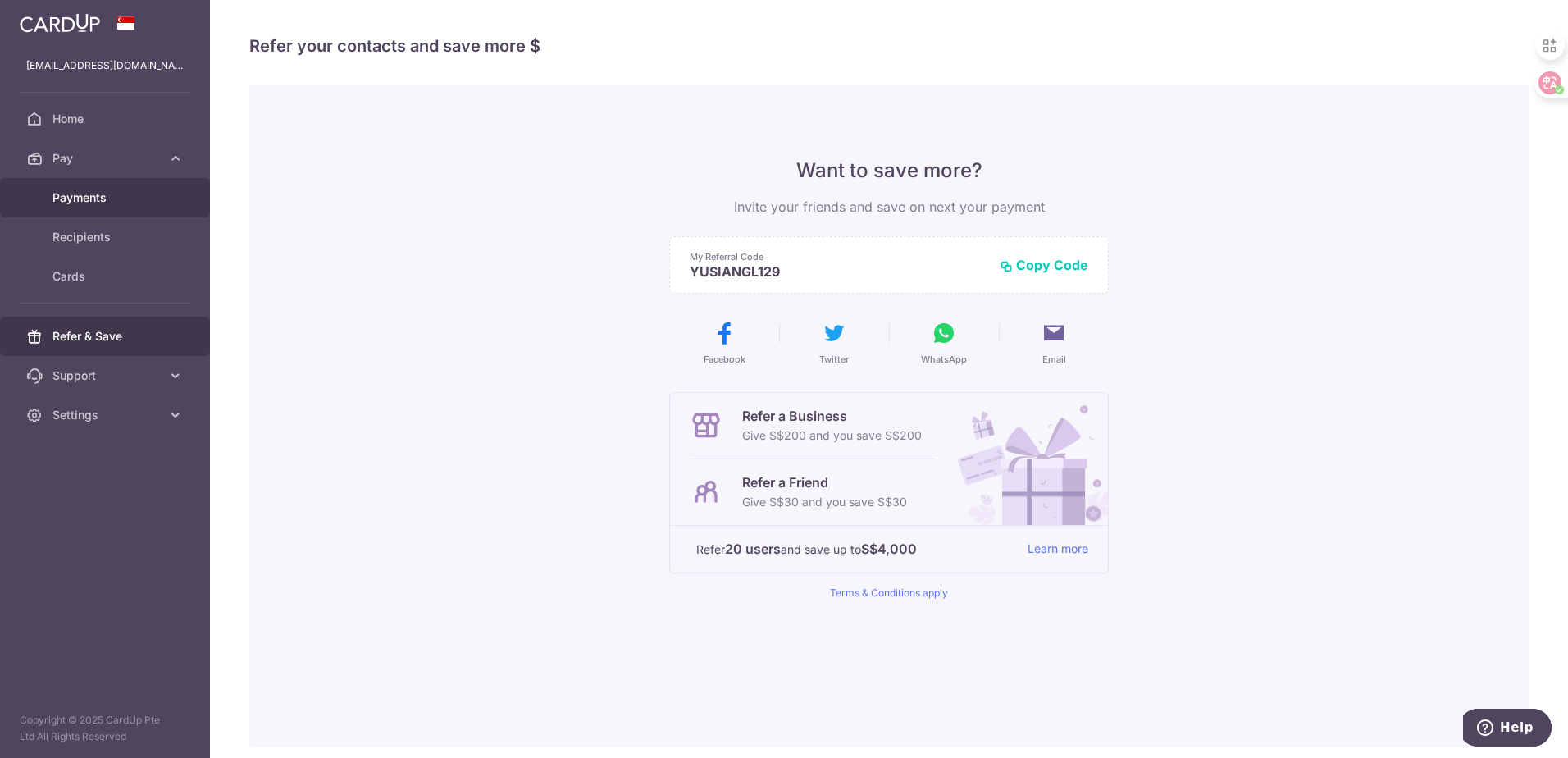
click at [122, 214] on link "Payments" at bounding box center [105, 197] width 210 height 39
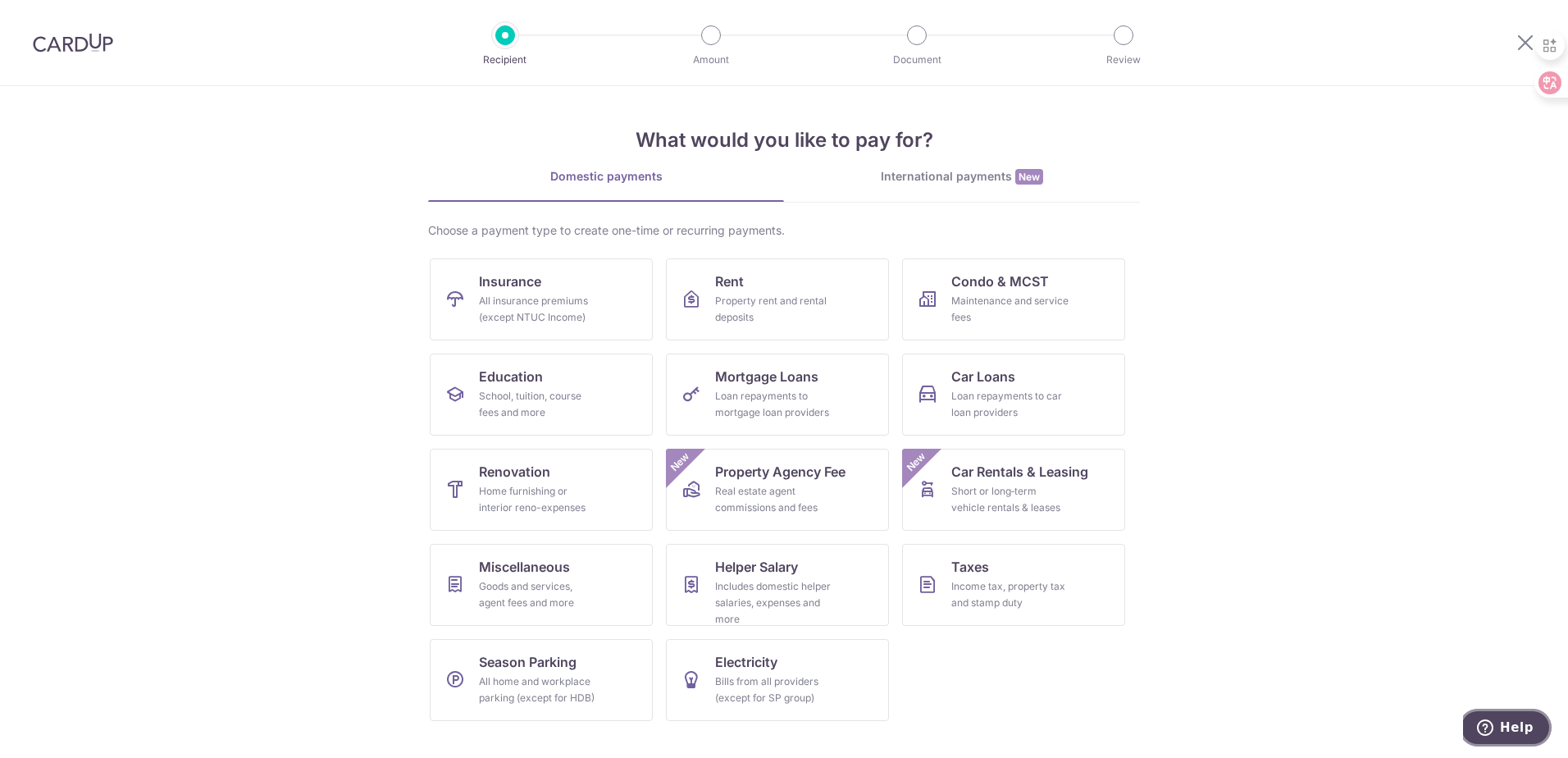
click at [1494, 719] on icon "Help" at bounding box center [1485, 727] width 17 height 16
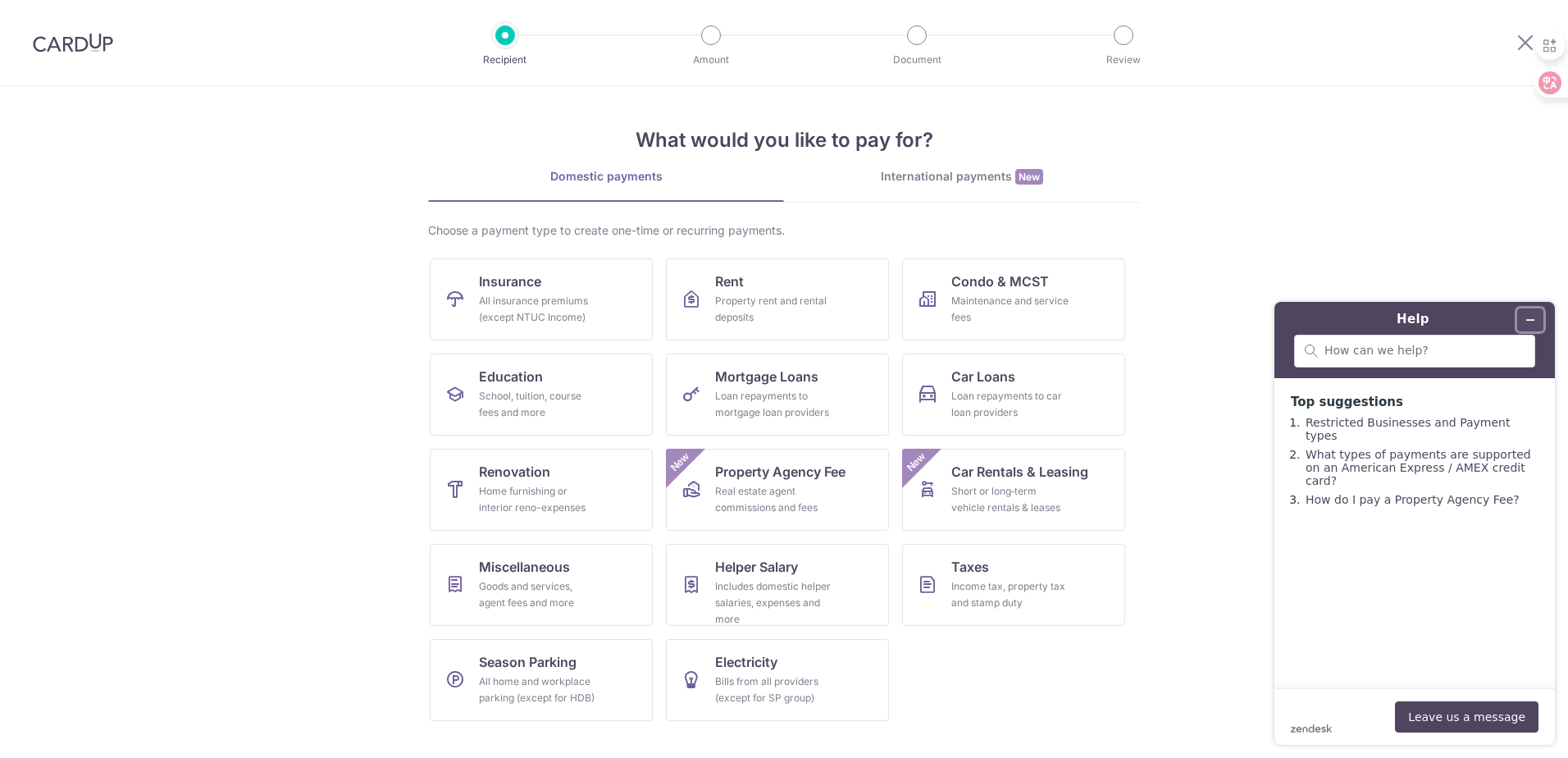
click at [1539, 317] on button "Minimize widget" at bounding box center [1530, 319] width 27 height 23
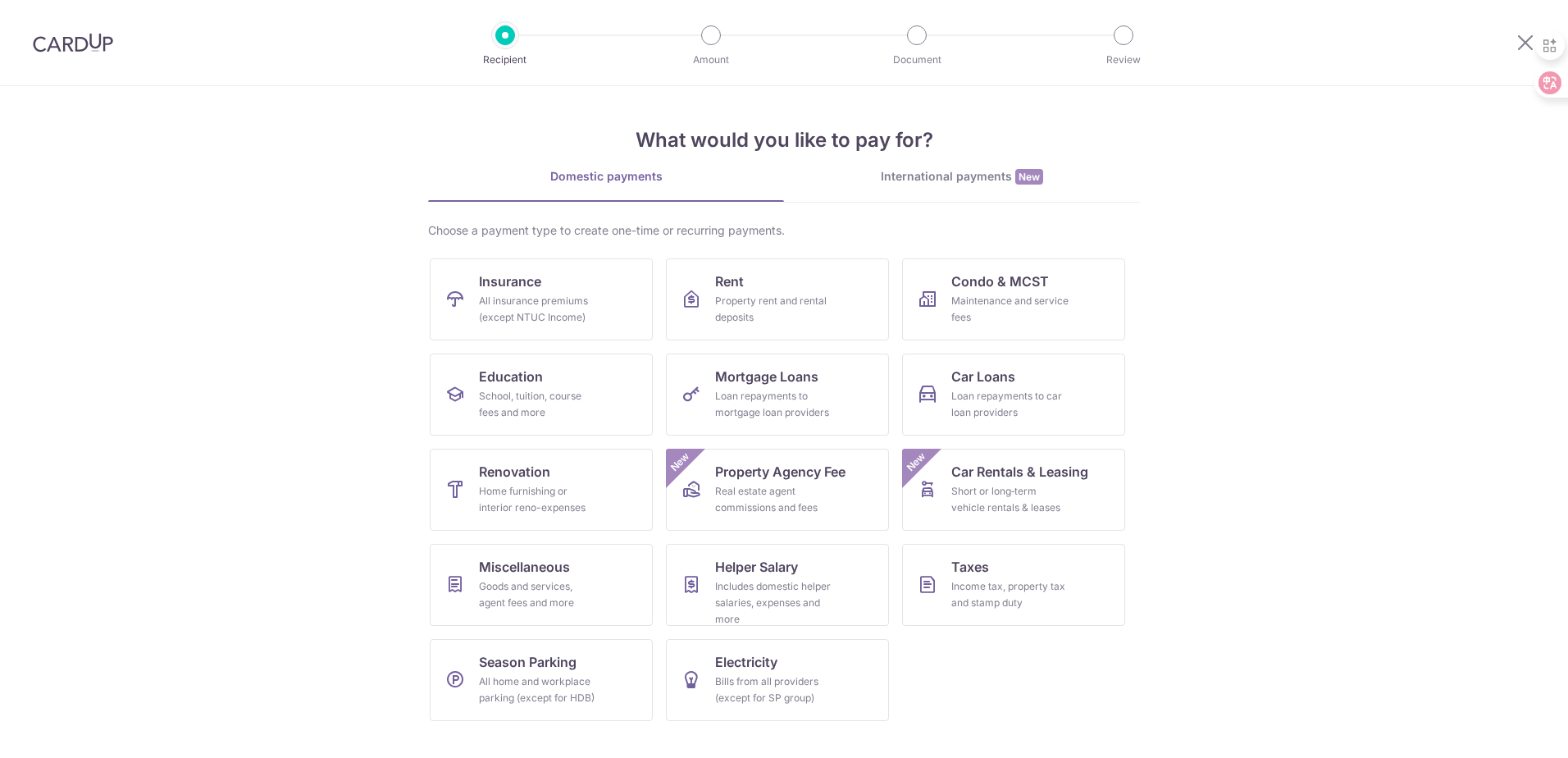
drag, startPoint x: 1411, startPoint y: 294, endPoint x: 1370, endPoint y: 305, distance: 42.4
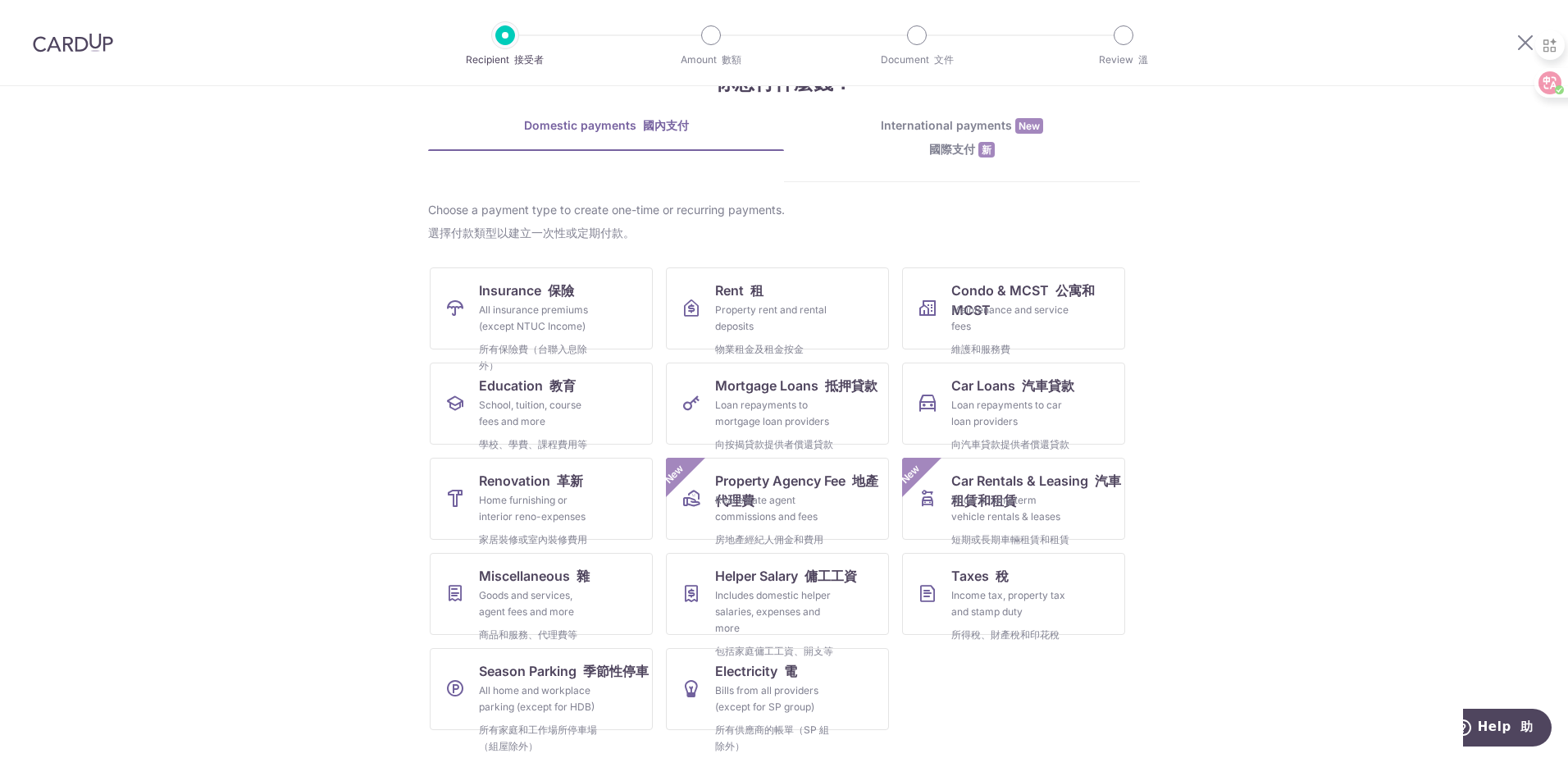
scroll to position [97, 0]
click at [803, 302] on div "Property rent and rental deposits 物業租金及租金按金" at bounding box center [774, 330] width 118 height 62
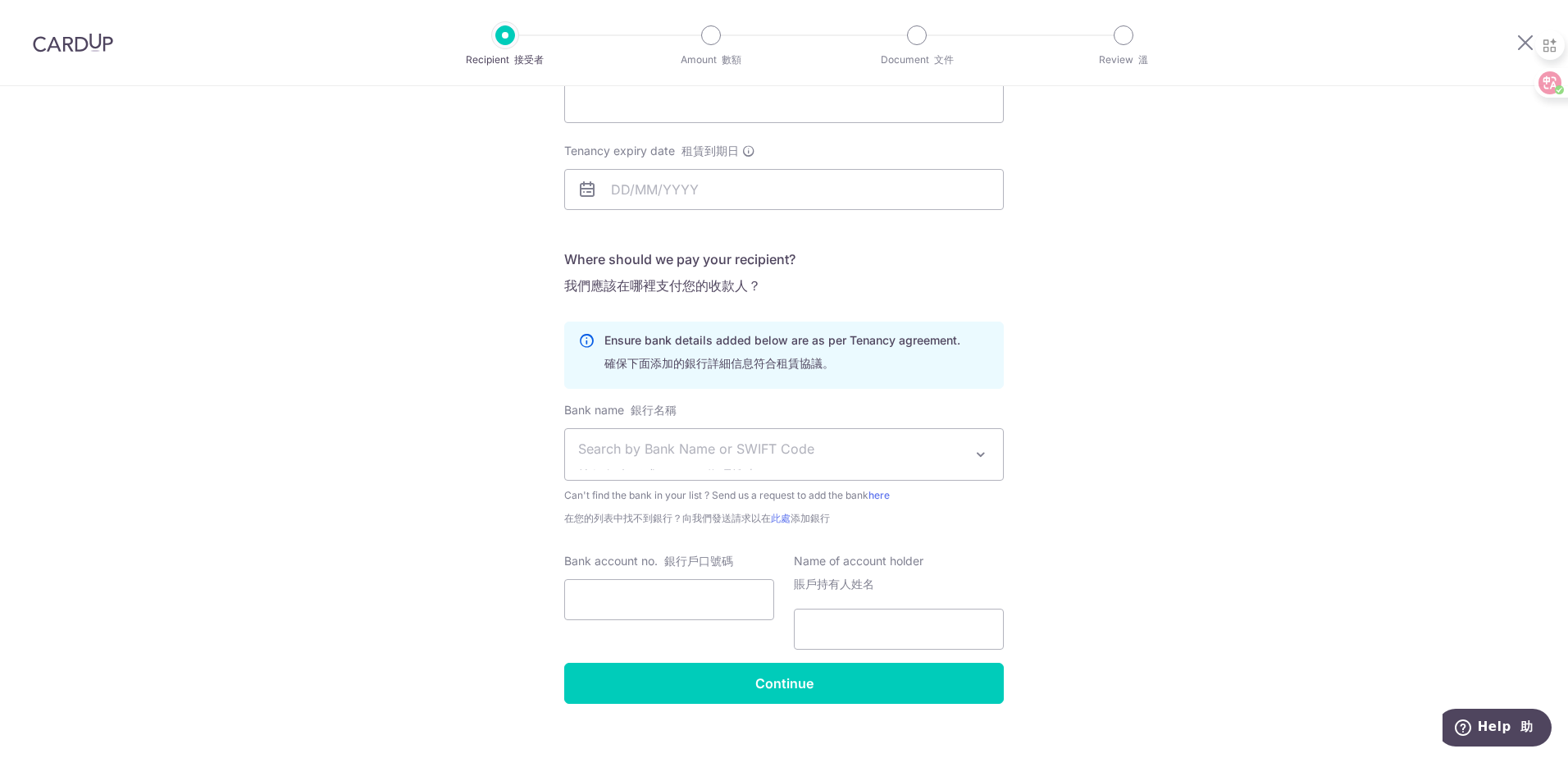
scroll to position [365, 0]
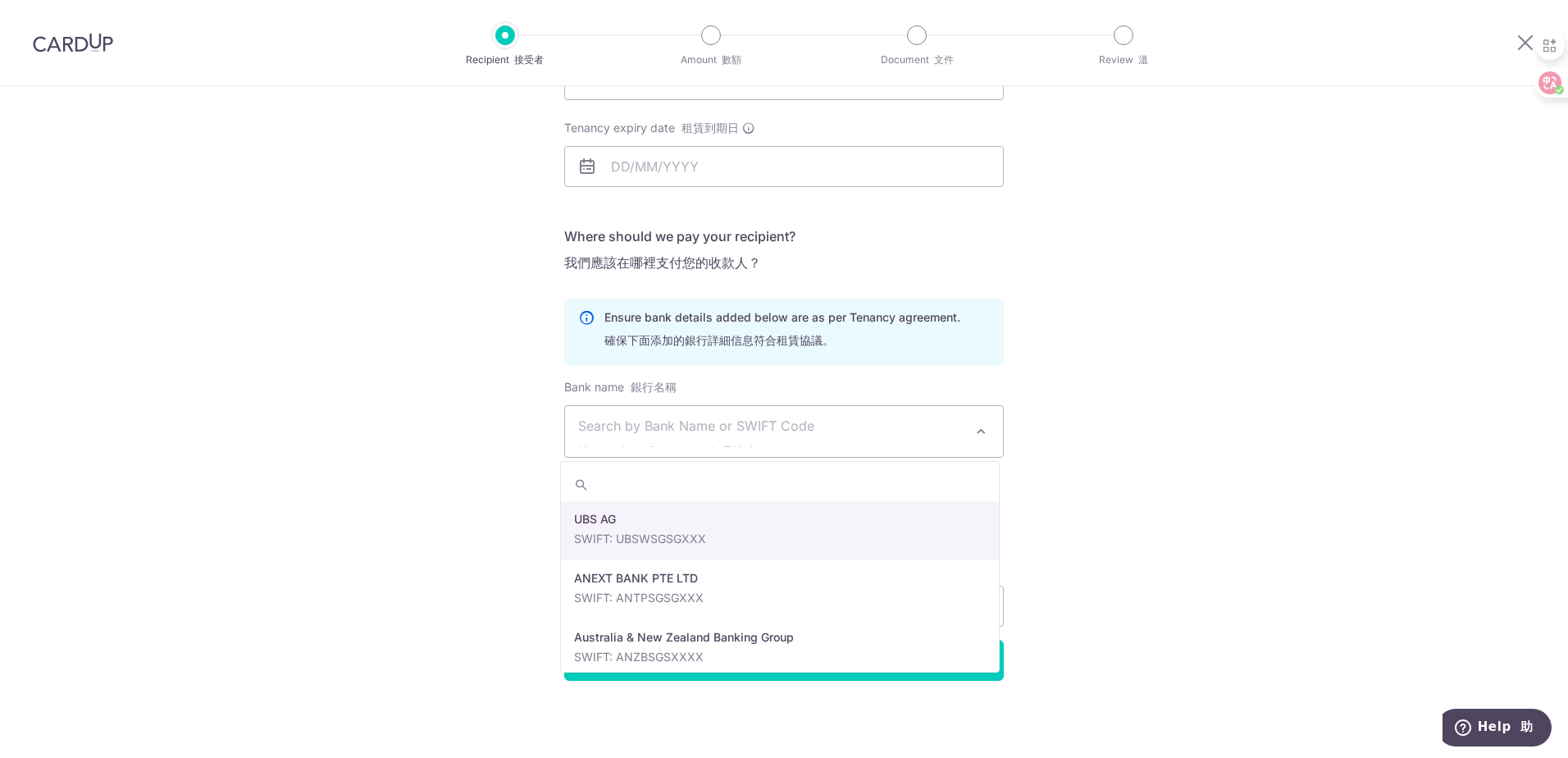
click at [955, 444] on span "Search by Bank Name or SWIFT Code 按銀行名稱或 SWIFT 代碼搜索" at bounding box center [771, 432] width 385 height 31
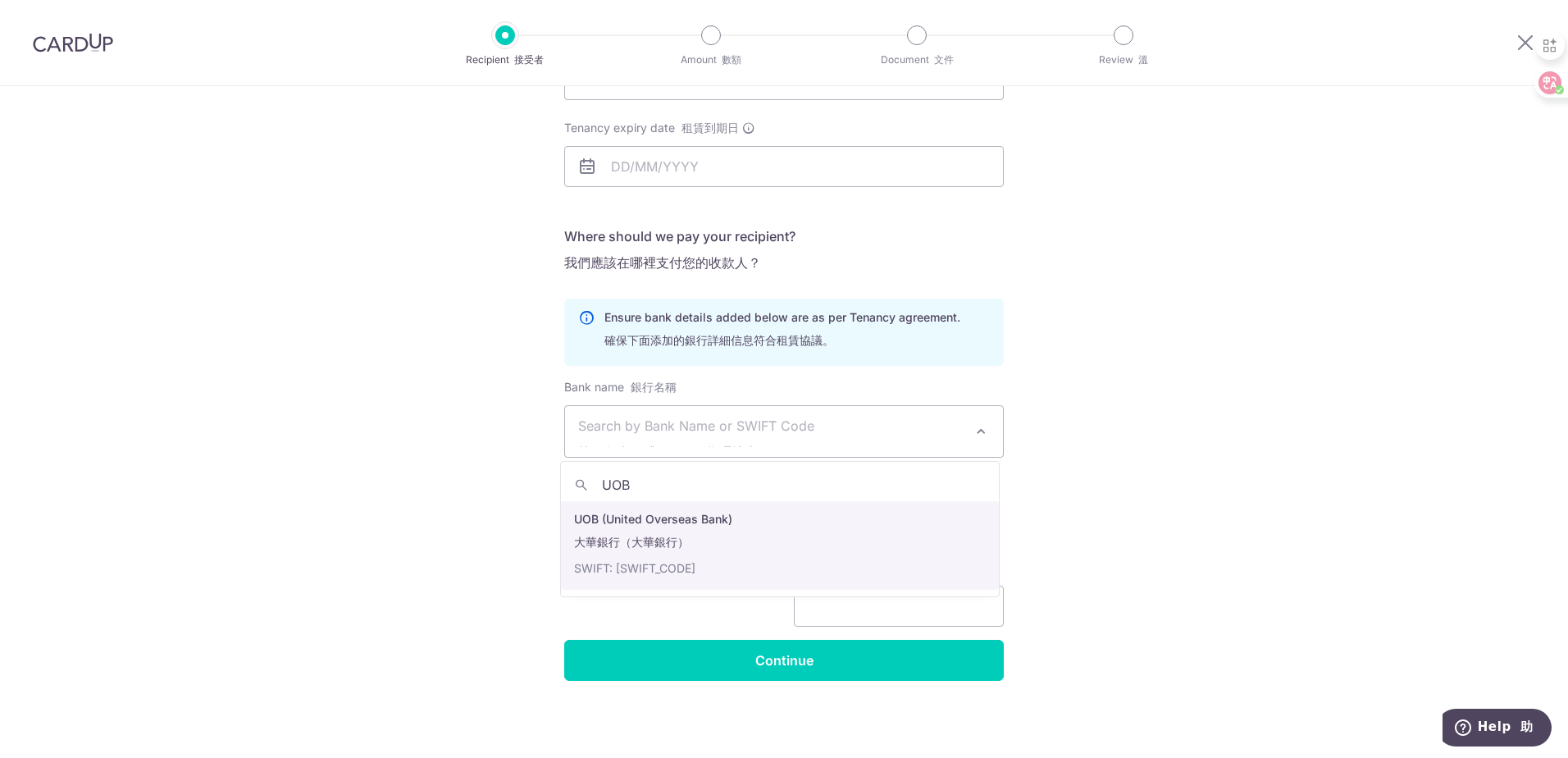
type input "UOB"
select select "18"
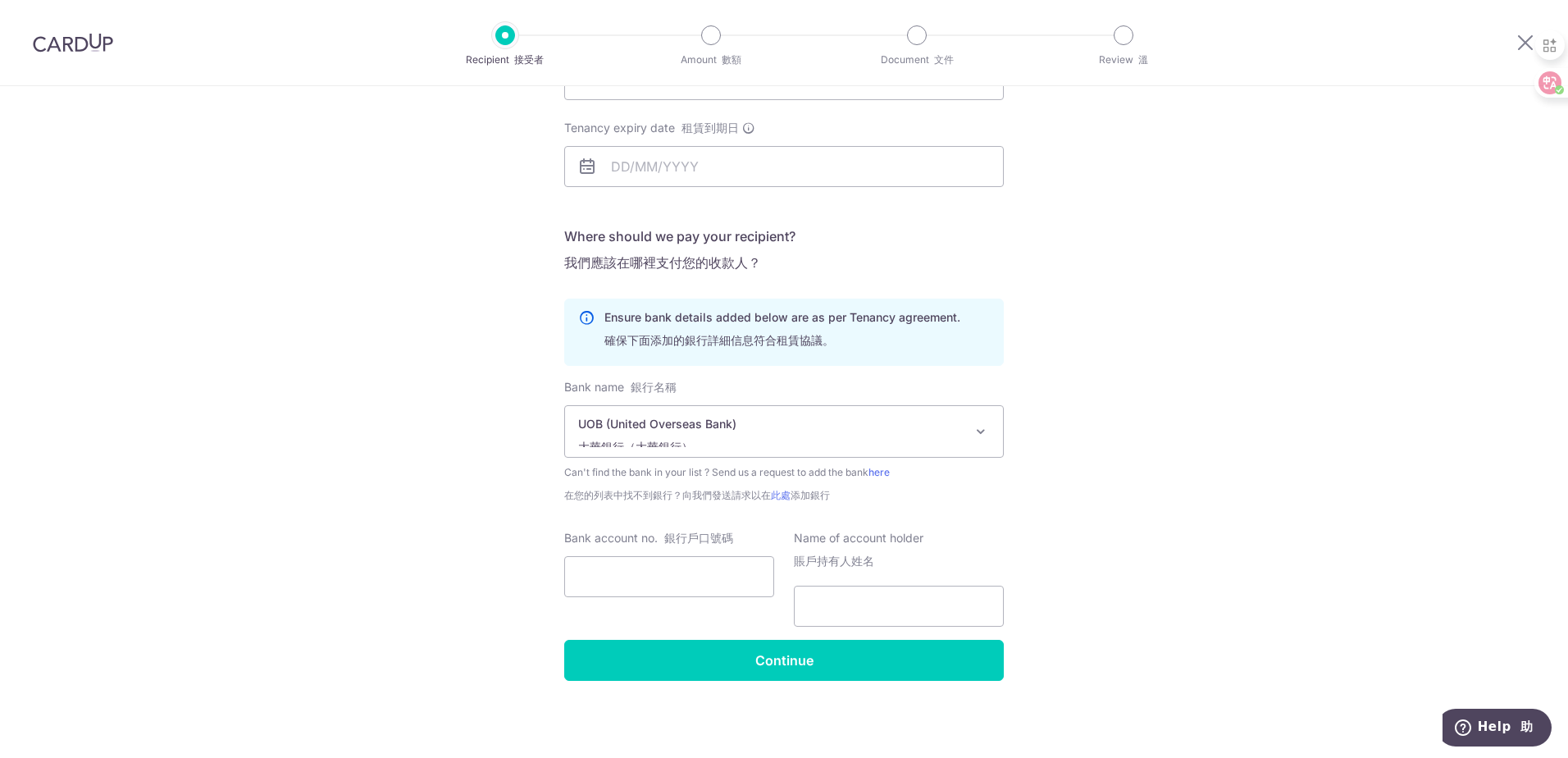
click at [1149, 456] on div "Who would you like to pay? 你想付錢給誰？ Your recipient does not need a CardUp accoun…" at bounding box center [784, 239] width 1568 height 1037
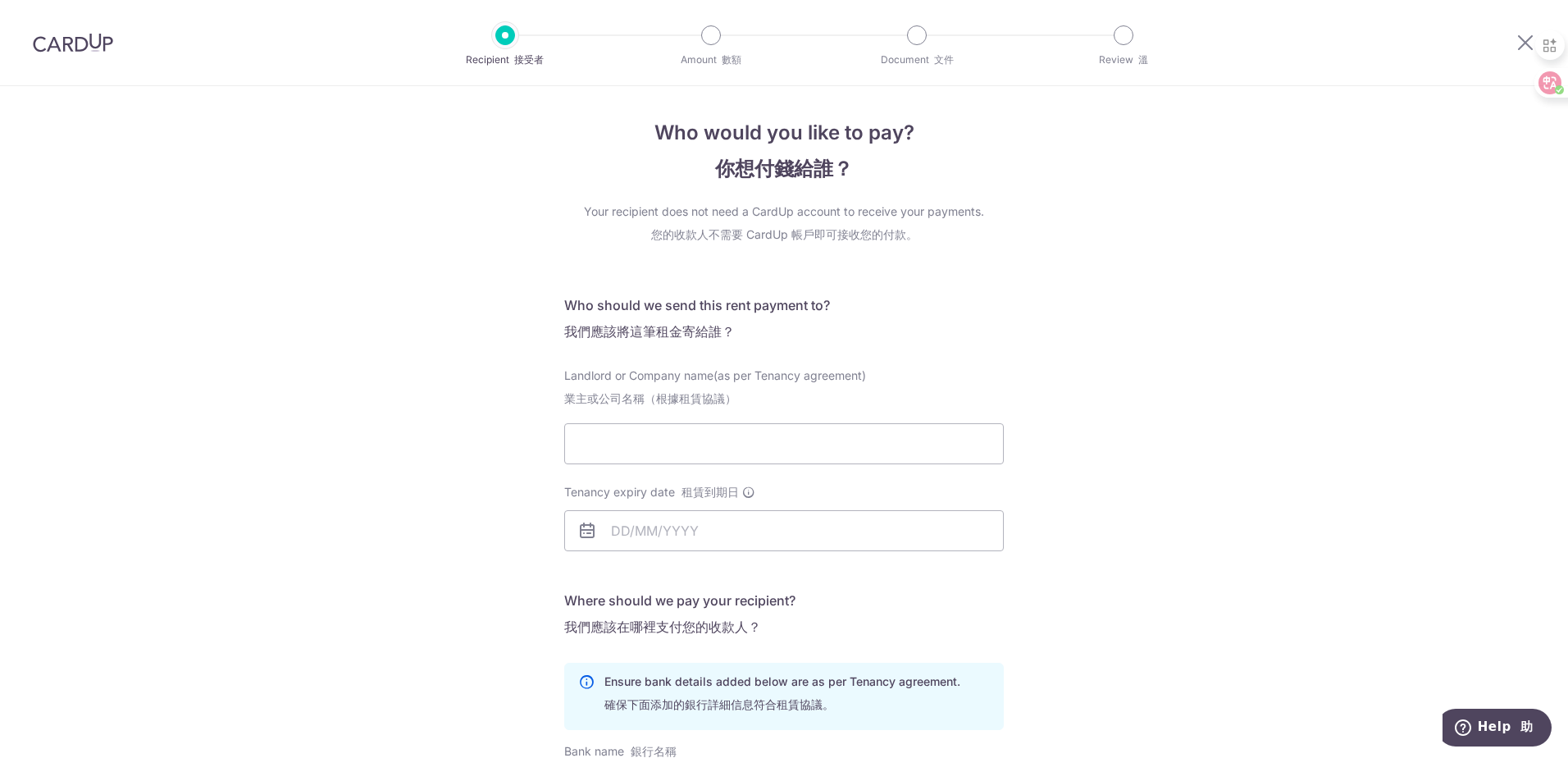
scroll to position [0, 0]
click at [50, 35] on img at bounding box center [73, 42] width 81 height 19
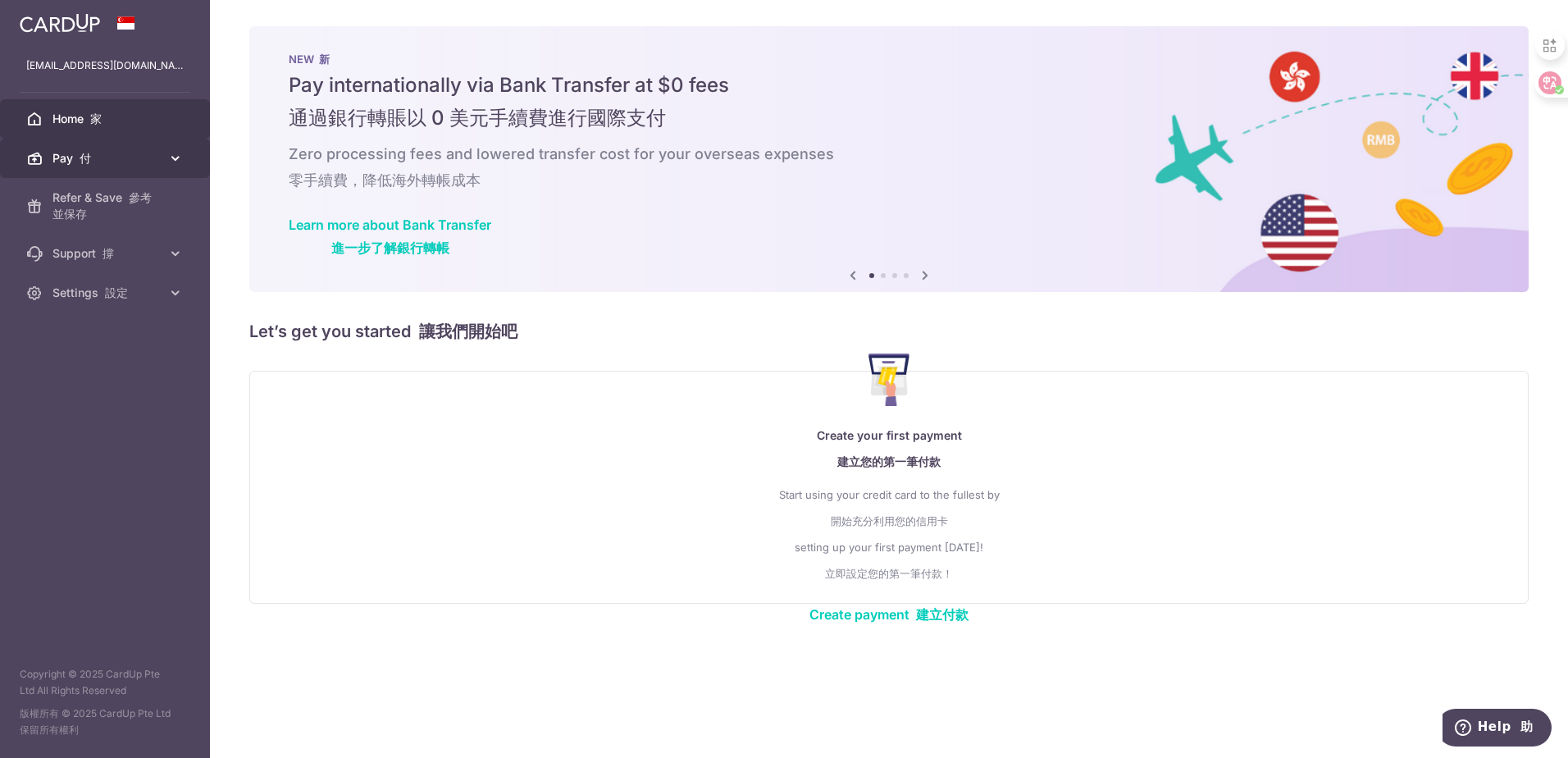
click at [66, 168] on link "Pay 付" at bounding box center [105, 158] width 210 height 39
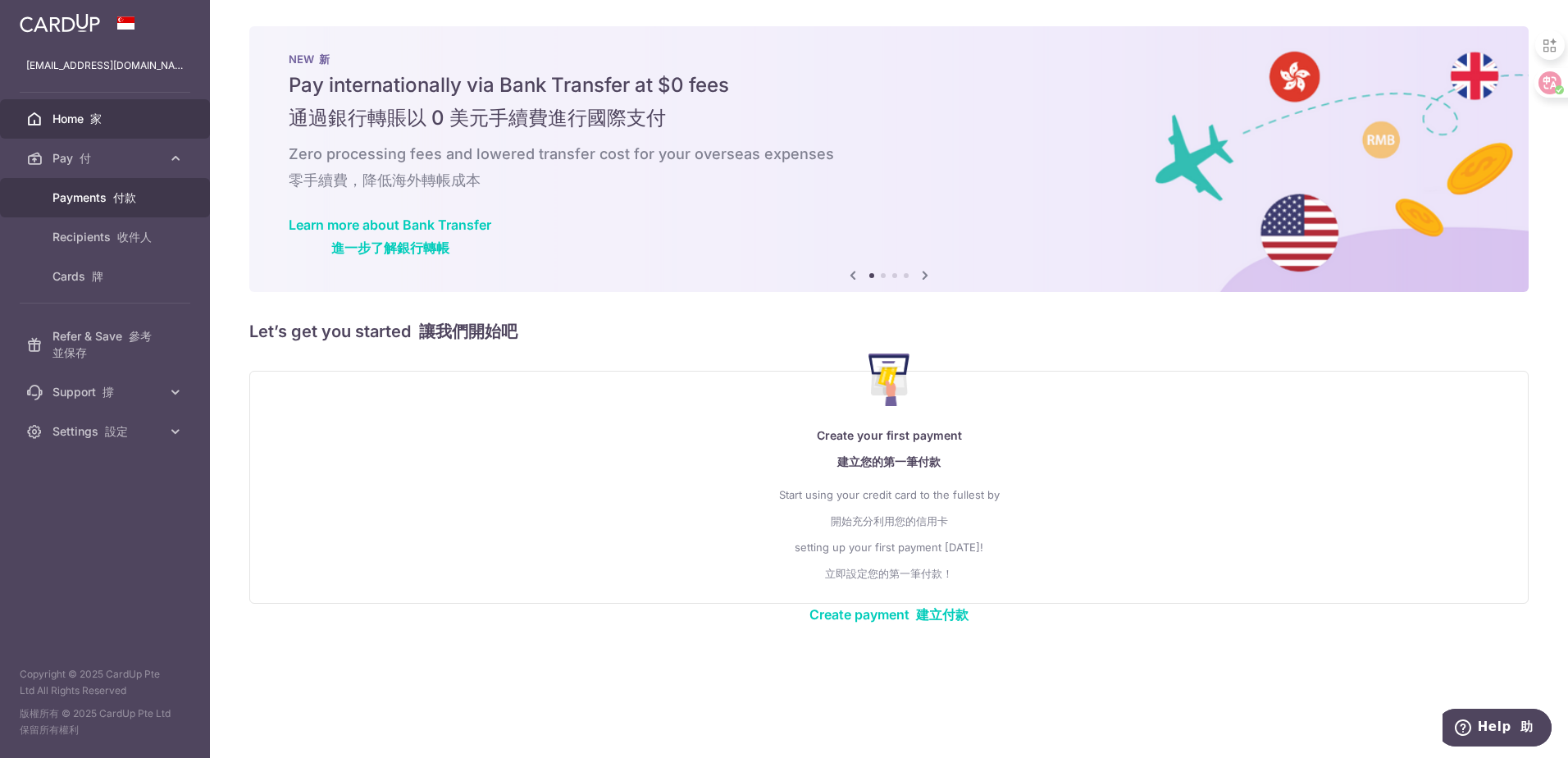
click at [113, 193] on font "付款" at bounding box center [124, 197] width 23 height 14
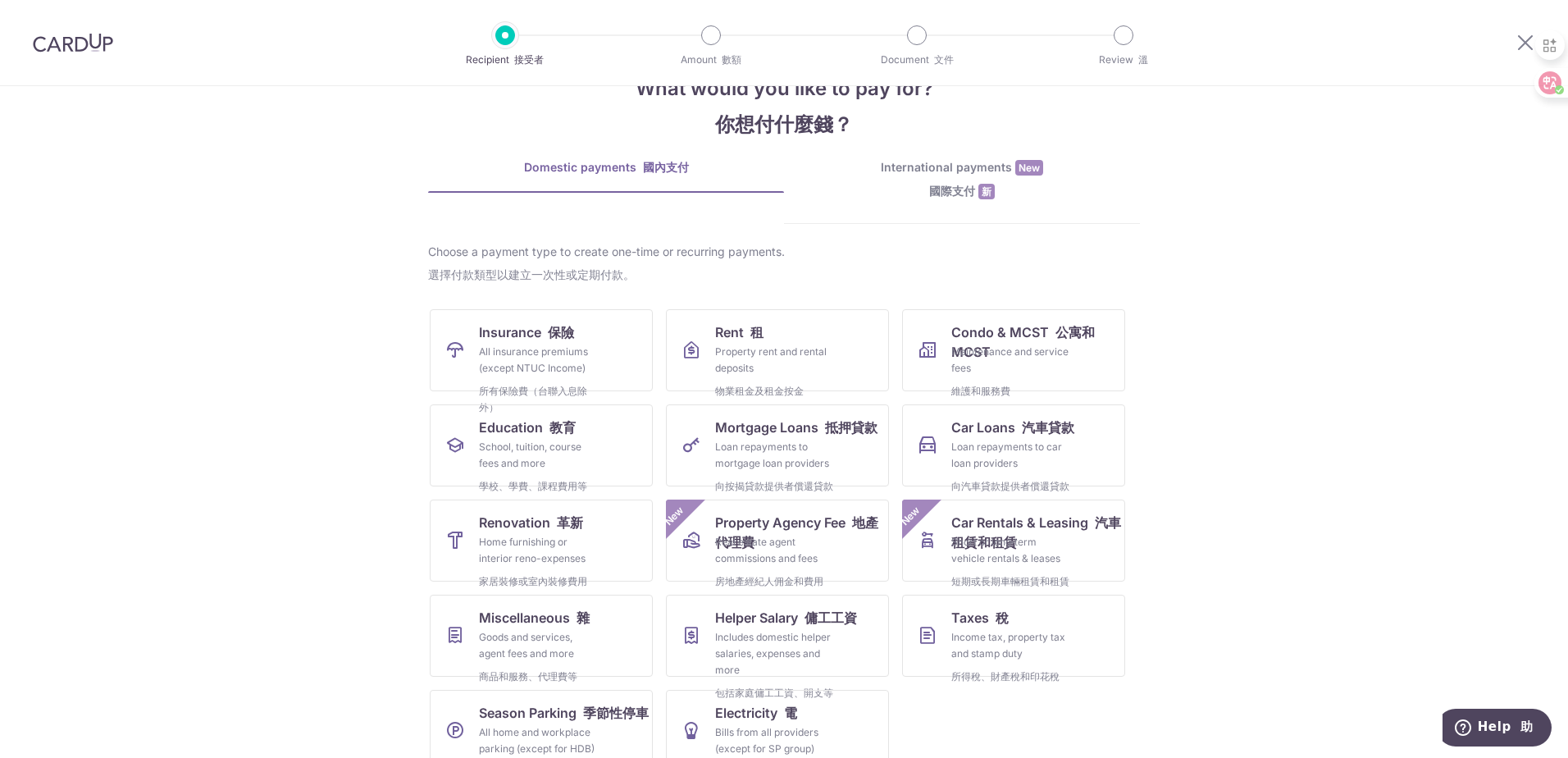
scroll to position [97, 0]
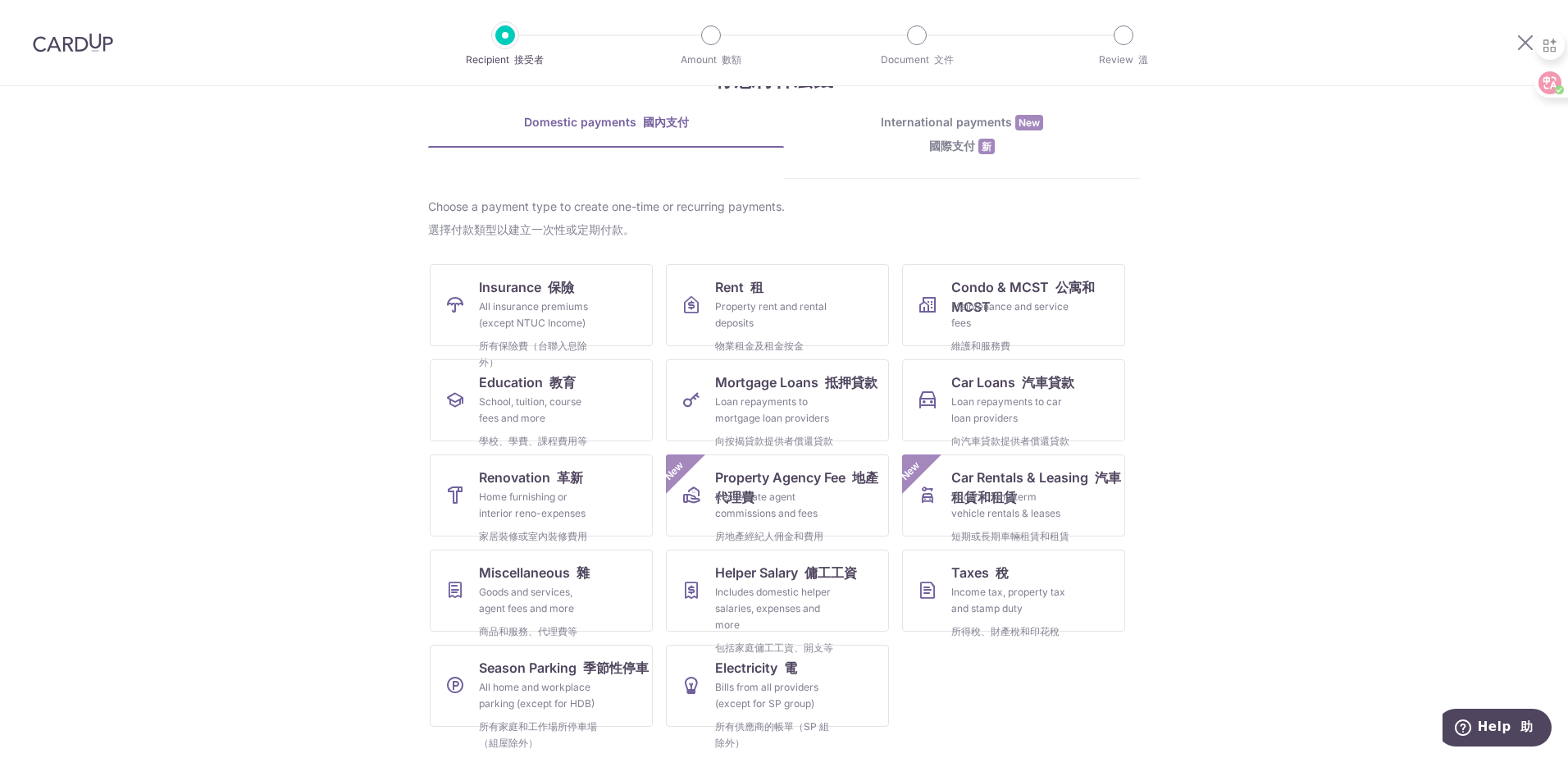
click at [1019, 115] on span "New" at bounding box center [1029, 122] width 28 height 16
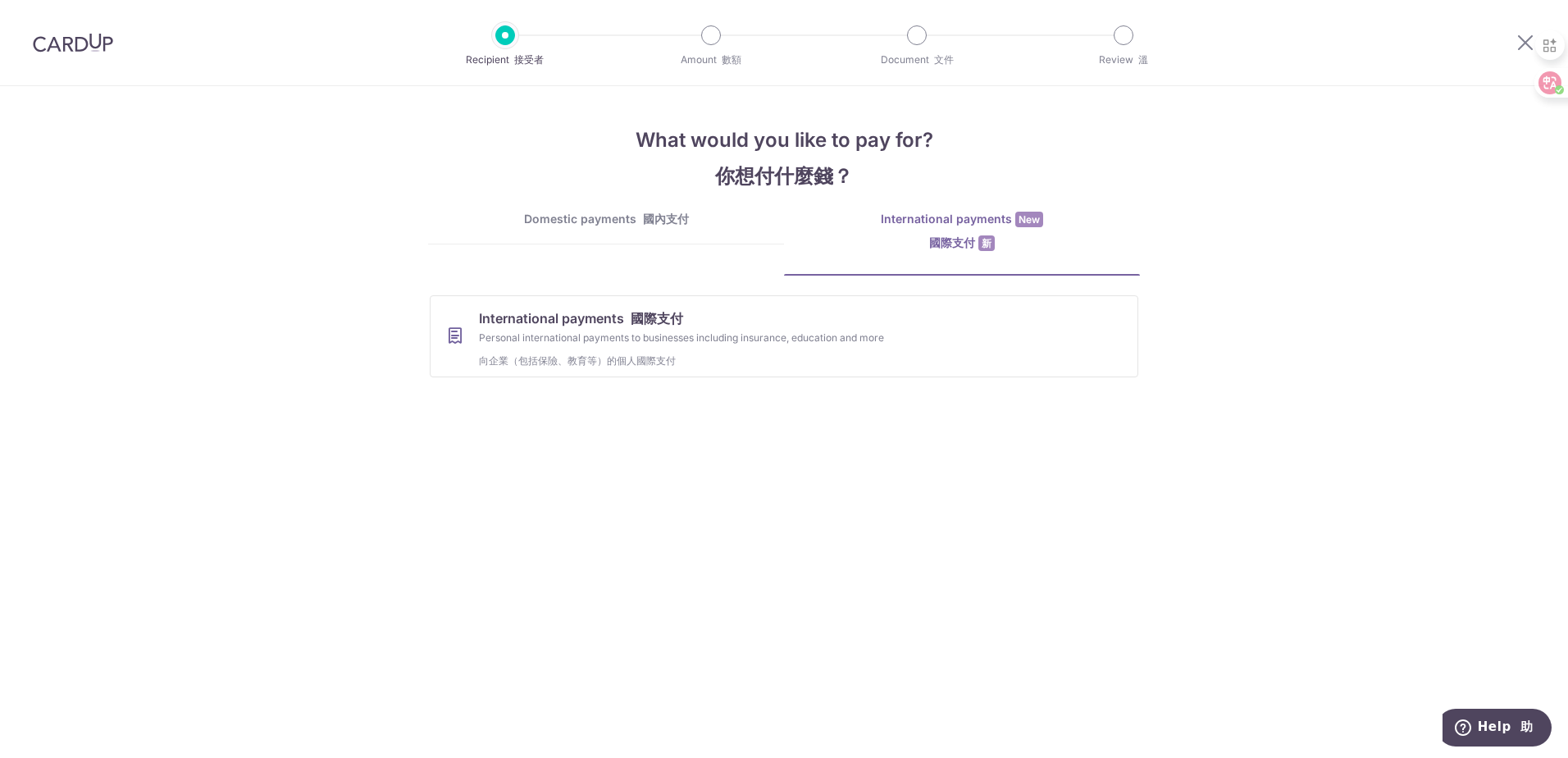
click at [644, 236] on link "Domestic payments 國內支付" at bounding box center [606, 227] width 356 height 33
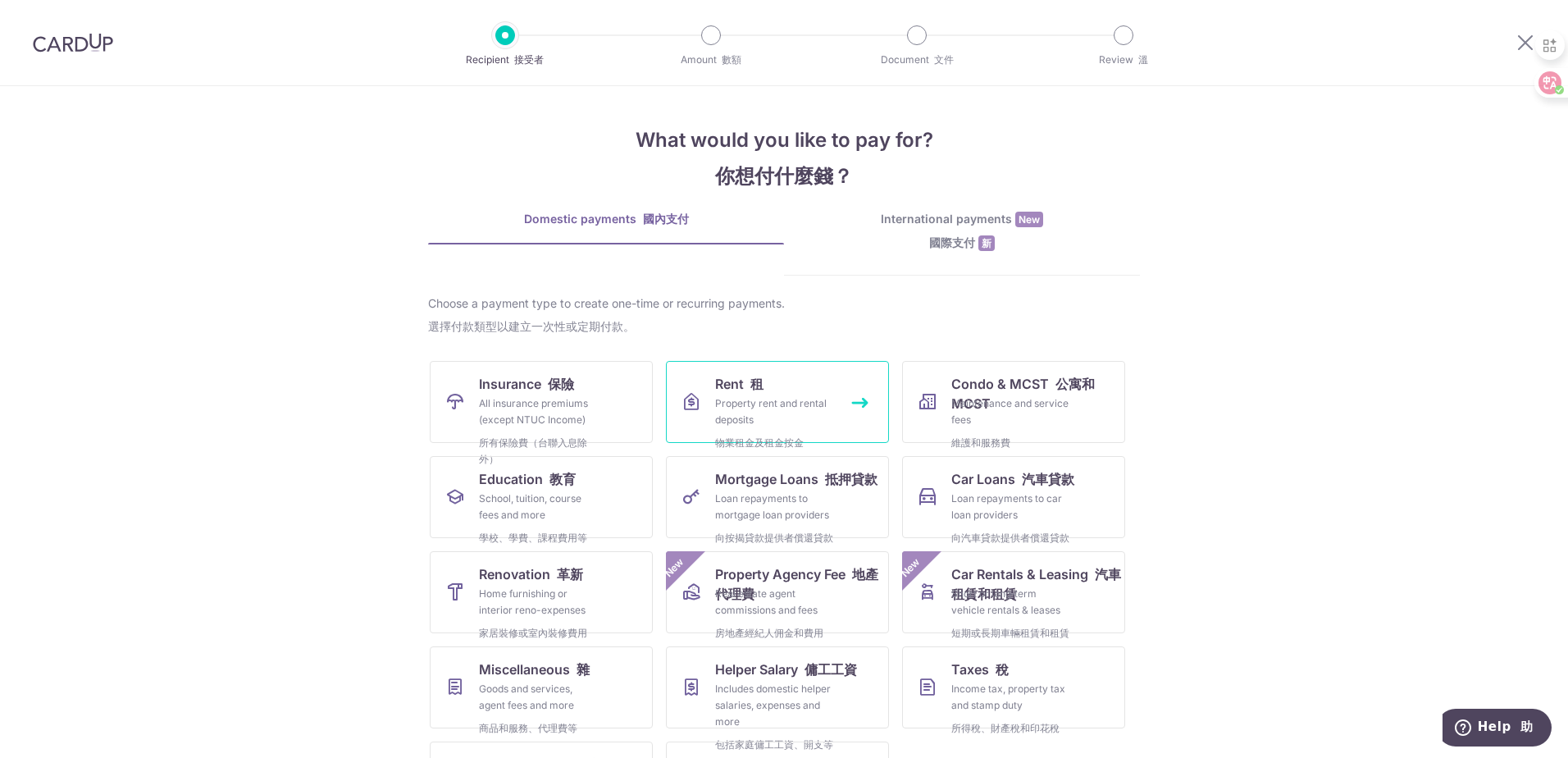
click at [743, 401] on div "Property rent and rental deposits 物業租金及租金按金" at bounding box center [774, 426] width 118 height 62
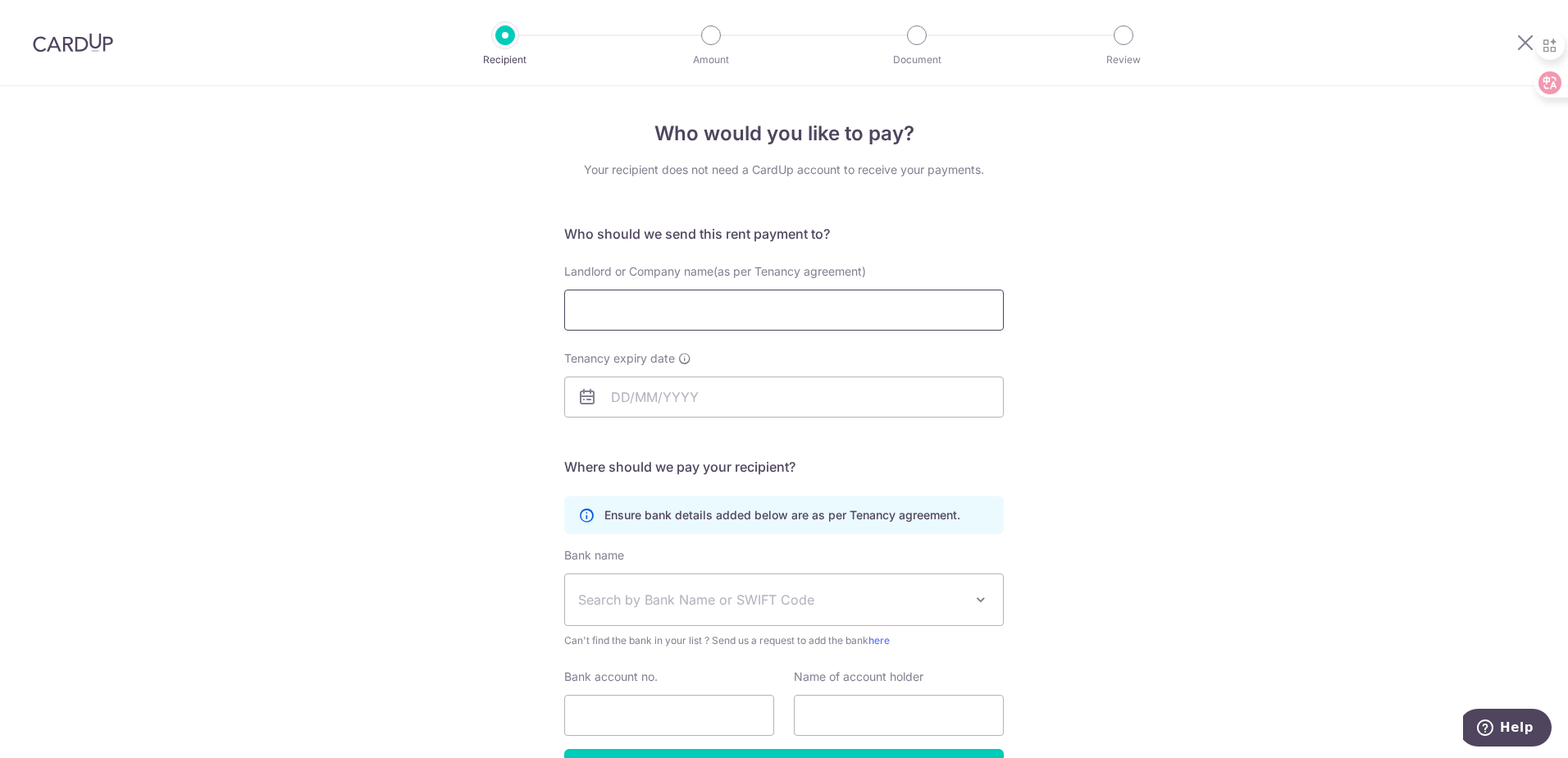
click at [691, 330] on input "Landlord or Company name(as per Tenancy agreement)" at bounding box center [783, 310] width 439 height 41
click at [680, 315] on input "Landlord or Company name(as per Tenancy agreement)" at bounding box center [783, 310] width 439 height 41
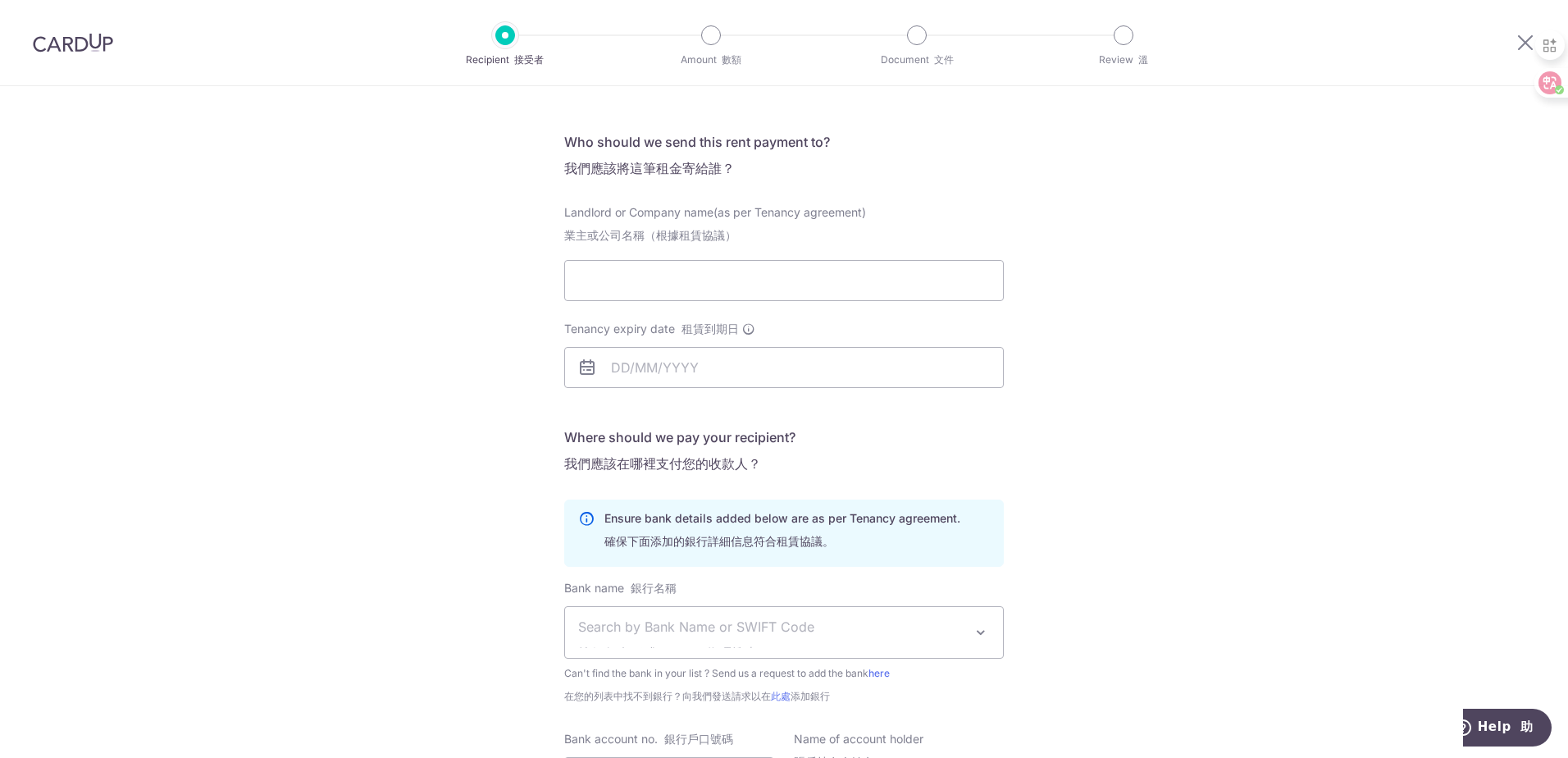
scroll to position [246, 0]
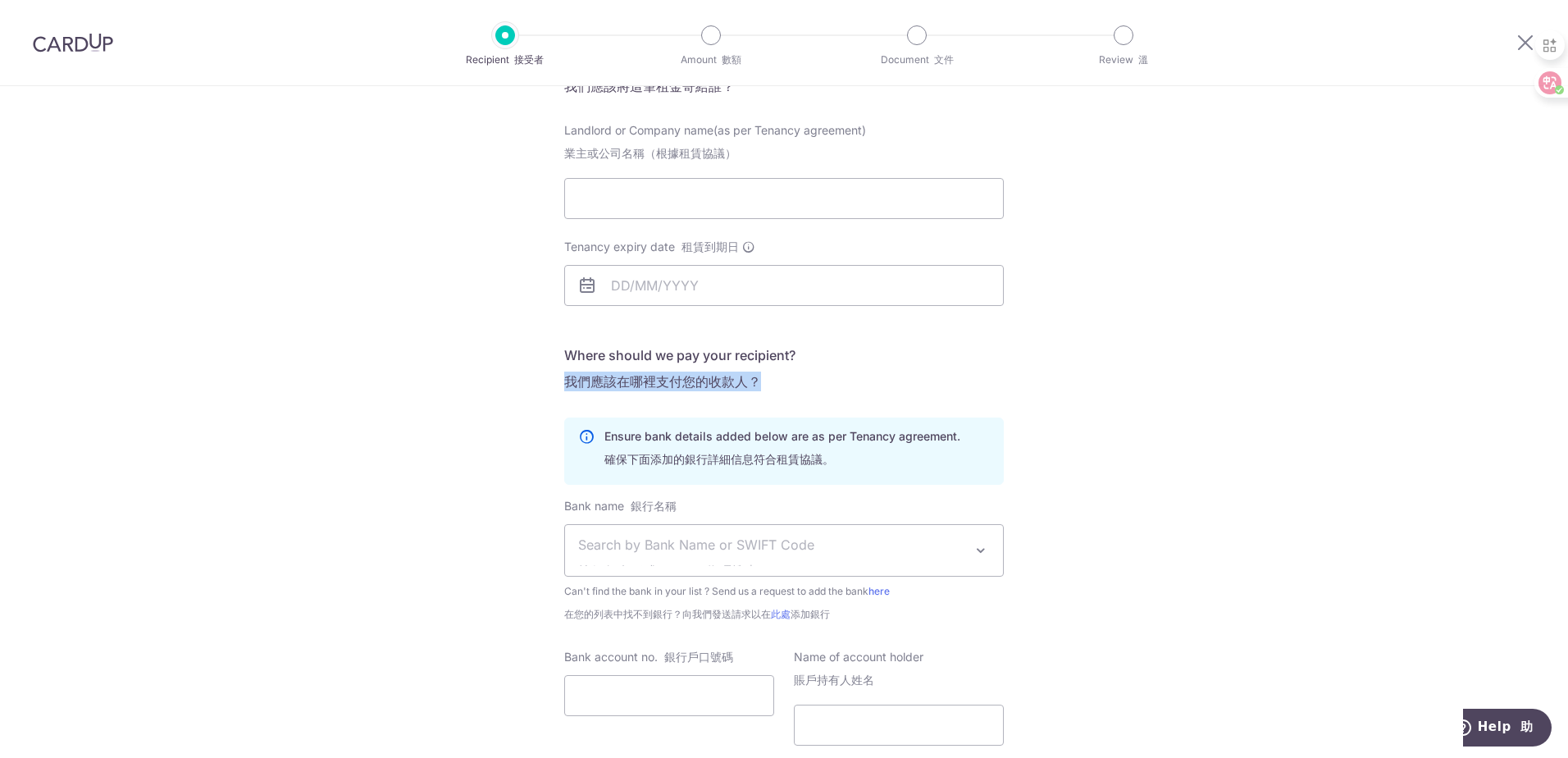
drag, startPoint x: 564, startPoint y: 379, endPoint x: 909, endPoint y: 395, distance: 345.4
click at [909, 395] on form "Who should we send this rent payment to? 我們應該將這筆租金寄給誰？ Landlord or Company name…" at bounding box center [783, 425] width 439 height 750
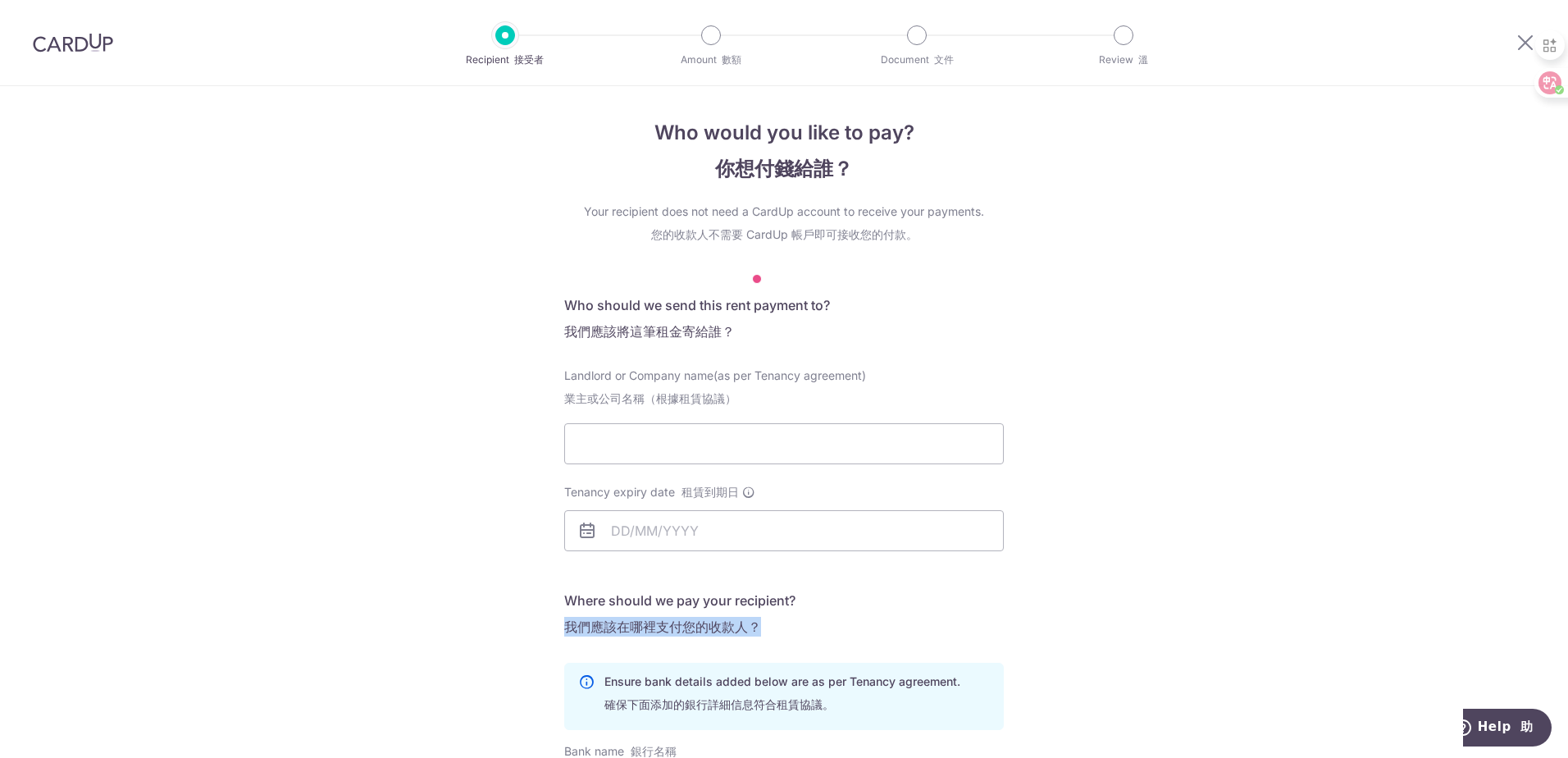
scroll to position [0, 0]
